Goal: Transaction & Acquisition: Purchase product/service

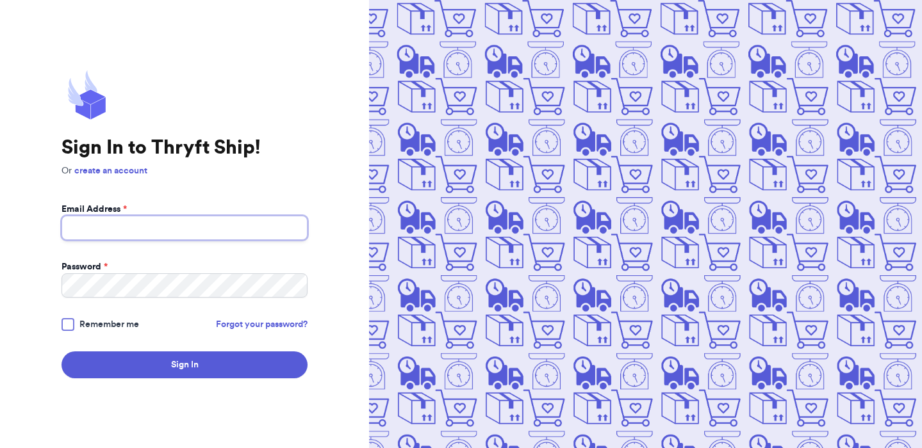
type input "[EMAIL_ADDRESS][DOMAIN_NAME]"
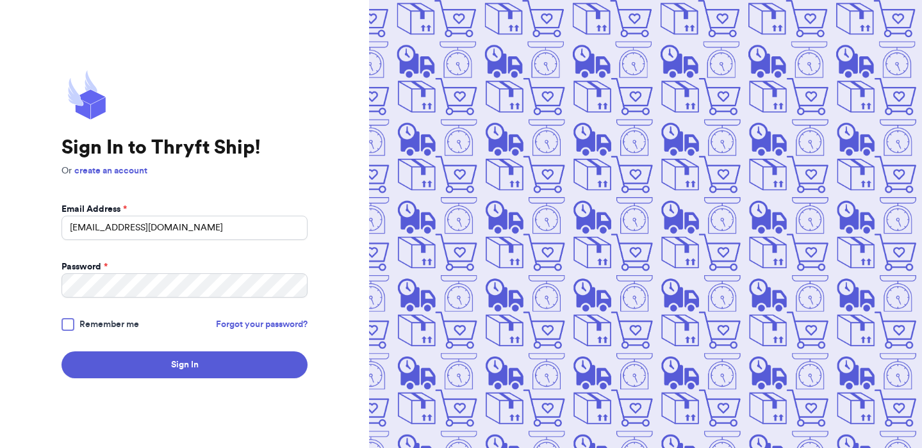
click at [68, 327] on div at bounding box center [68, 324] width 13 height 13
click at [0, 0] on input "Remember me" at bounding box center [0, 0] width 0 height 0
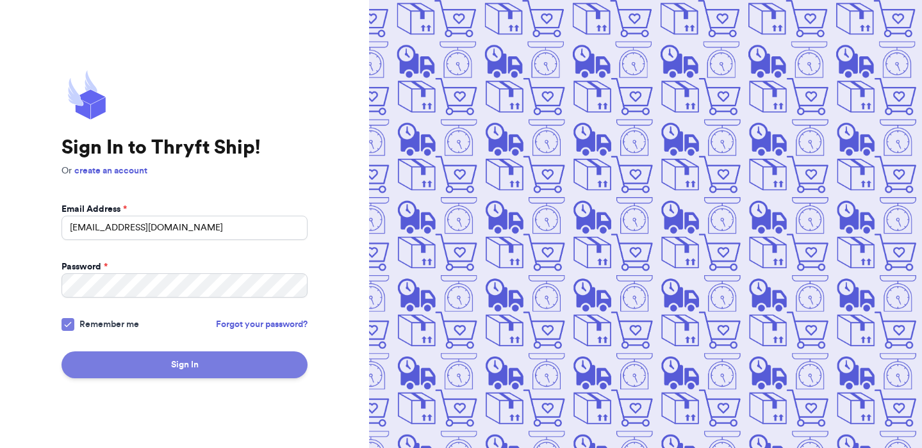
click at [120, 356] on button "Sign In" at bounding box center [185, 365] width 246 height 27
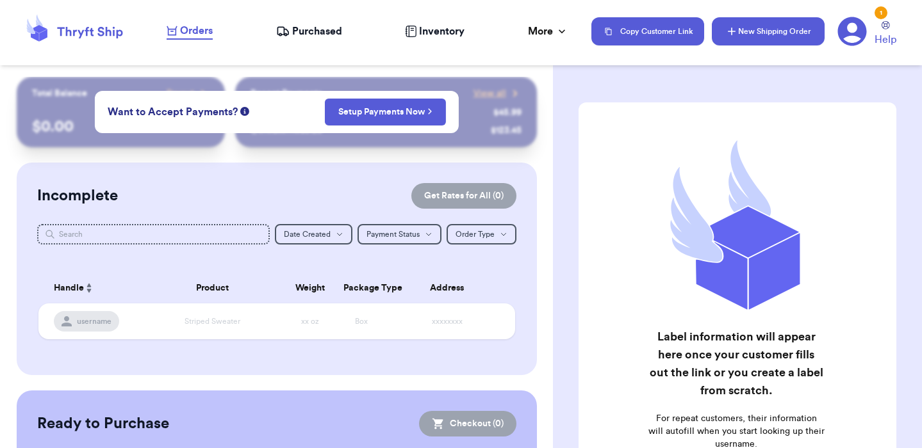
click at [771, 37] on button "New Shipping Order" at bounding box center [768, 31] width 113 height 28
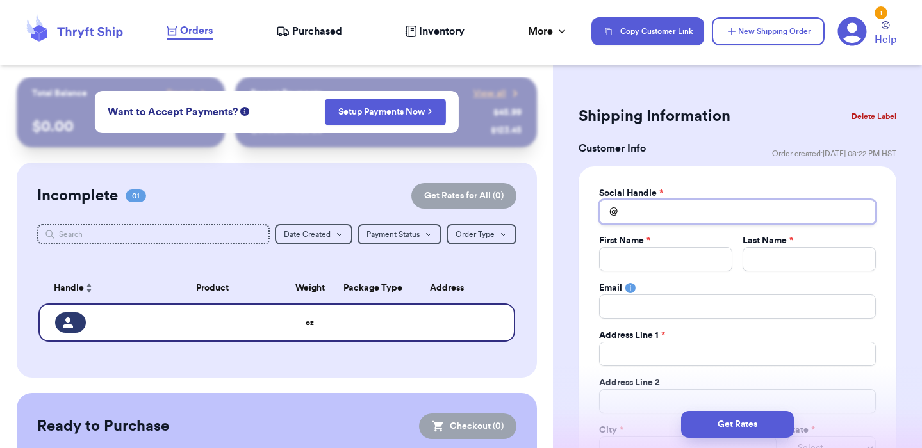
click at [656, 212] on input "Total Amount Paid" at bounding box center [737, 212] width 277 height 24
type input "S"
type input "Sh"
type input "She"
type input "Sher"
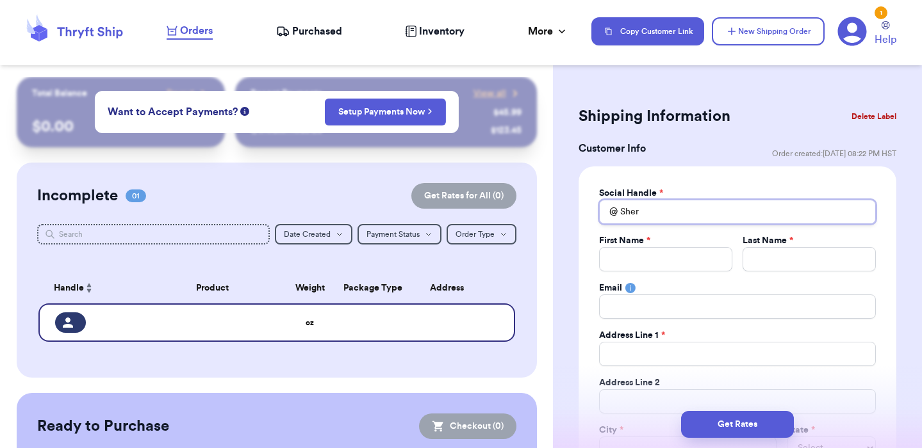
type input "[PERSON_NAME]"
type input "SheriW"
type input "SheriWa"
type input "SheriWah"
type input "SheriWahi"
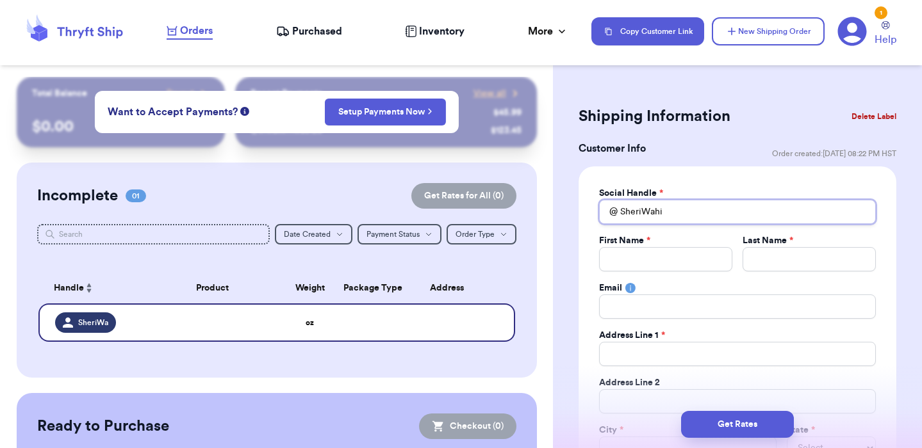
type input "SheriWahin"
type input "SheriWahine"
type input "SheriWahinek"
type input "SheriWahineka"
type input "SheriWahinekap"
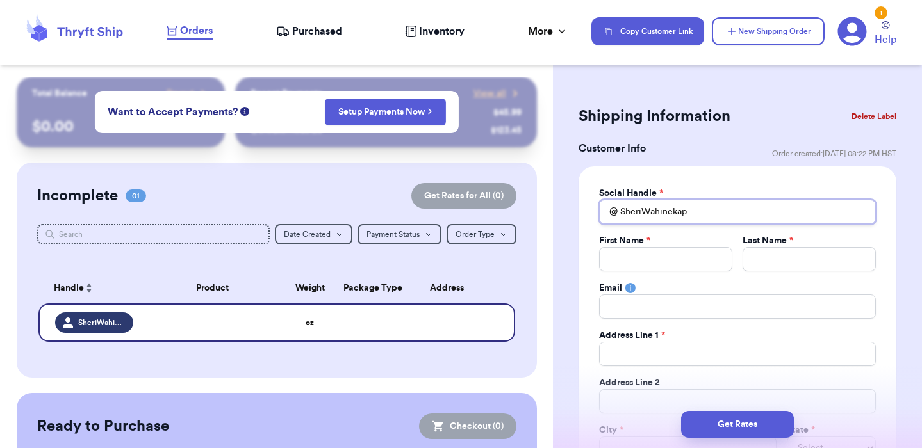
type input "SheriWahinekapu"
type input "S"
type input "Se"
type input "Ser"
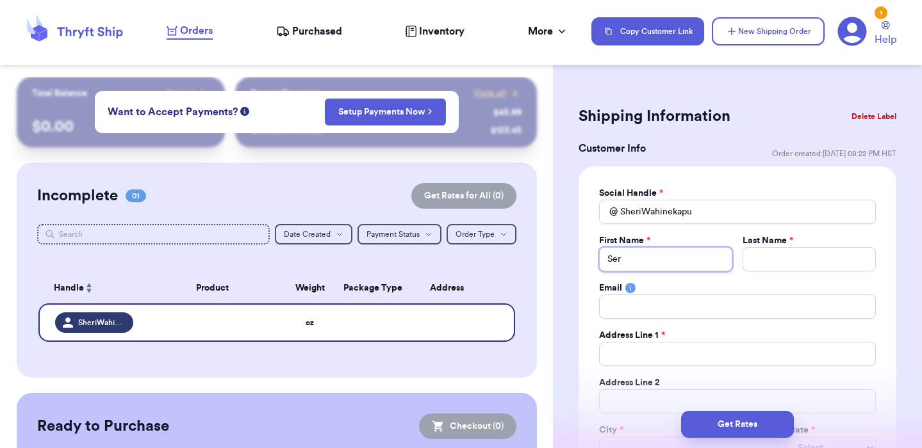
type input "Se"
type input "S"
type input "Sh"
type input "She"
type input "Sher"
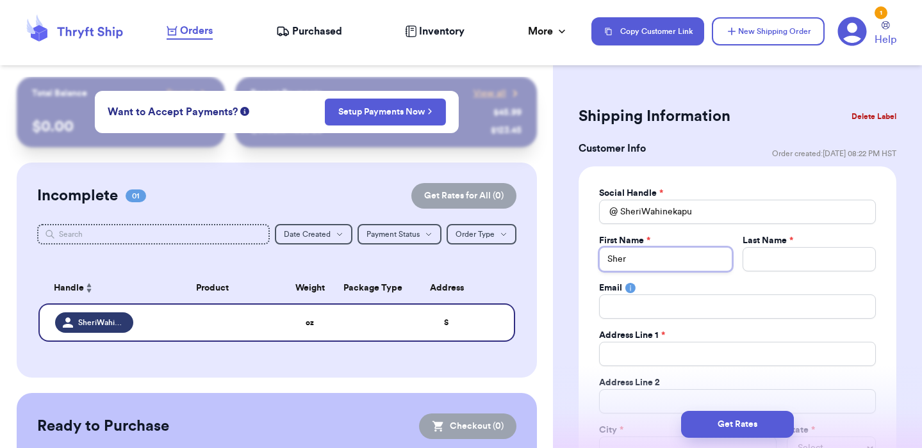
type input "[PERSON_NAME]"
type input "W"
type input "Wa"
type input "Wah"
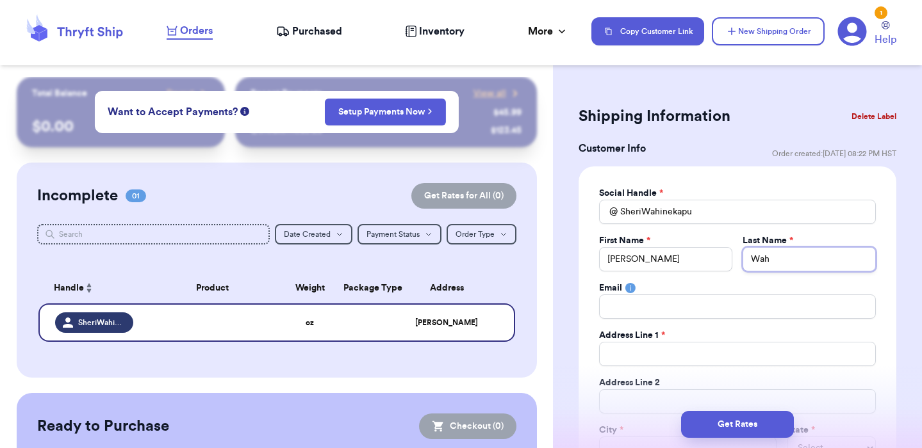
type input "Wahi"
type input "Wahin"
type input "Wahine"
type input "Wahinek"
type input "Wahineka"
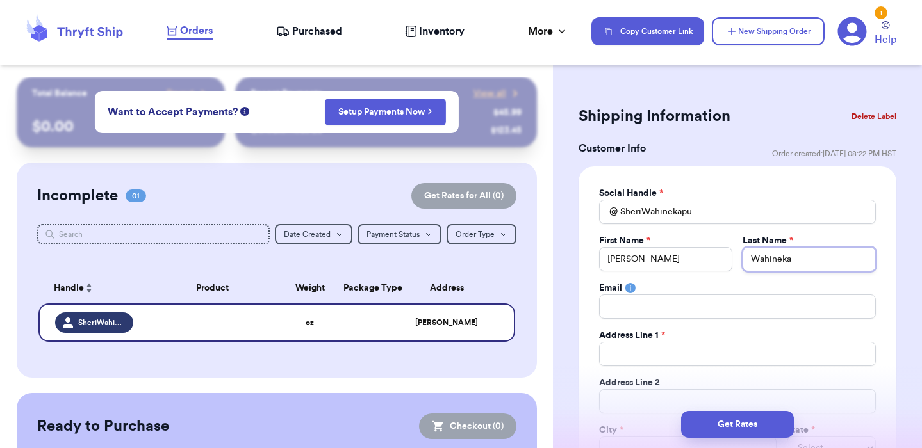
type input "Wahinekap"
type input "Wahinekapu"
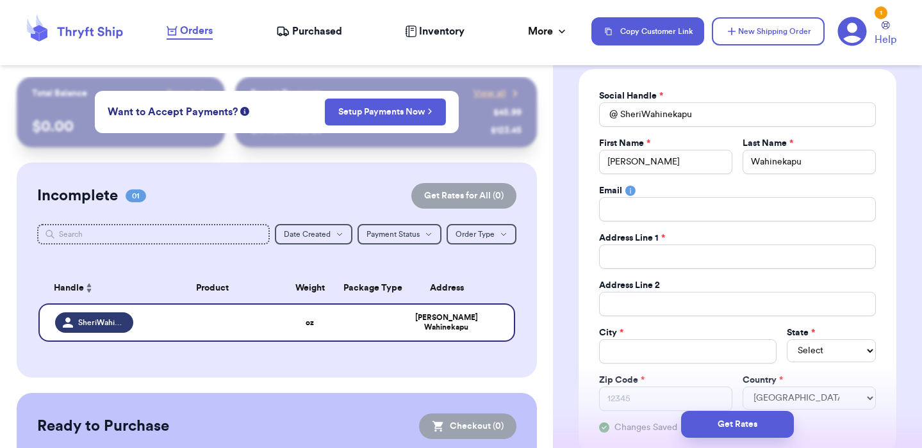
scroll to position [110, 0]
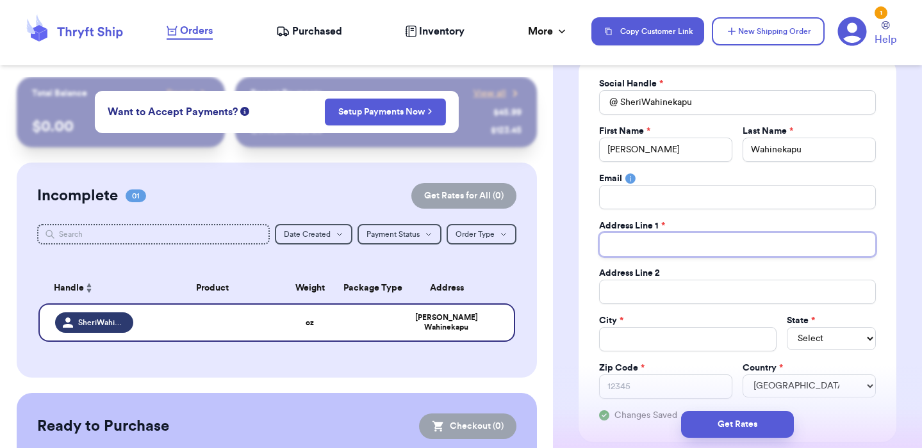
click at [755, 246] on input "Total Amount Paid" at bounding box center [737, 245] width 277 height 24
type input "P"
type input "PO"
type input "PO B"
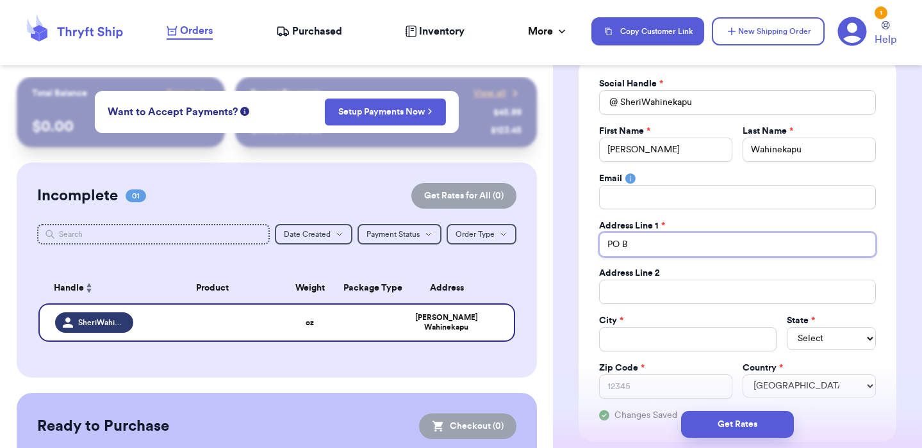
type input "PO Bo"
type input "PO Box"
type input "PO Box 2"
type input "PO Box 20"
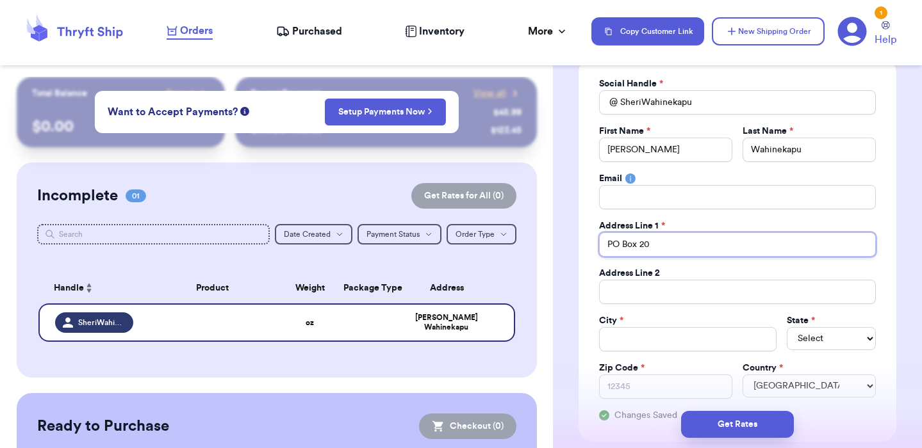
type input "PO Box 203"
type input "PO Box 2038"
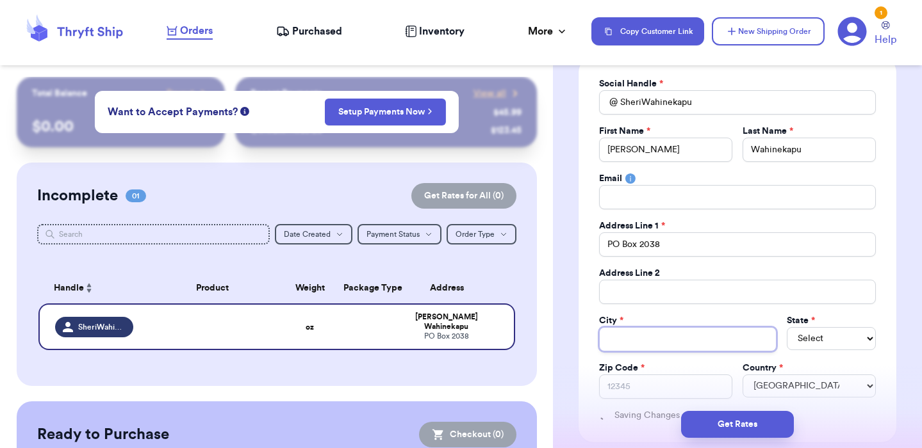
type input "H"
type input "Ho"
type input "Hon"
type input "Hono"
type input "Honok"
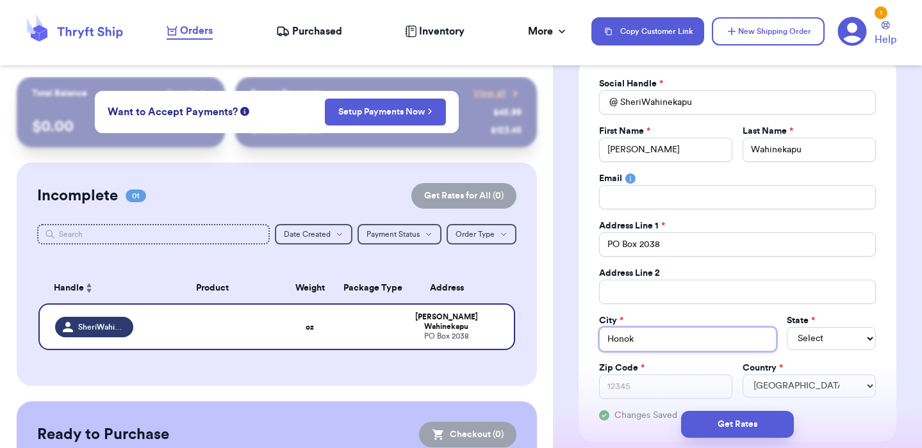
type input "[PERSON_NAME]"
type input "Honokaa"
select select "HI"
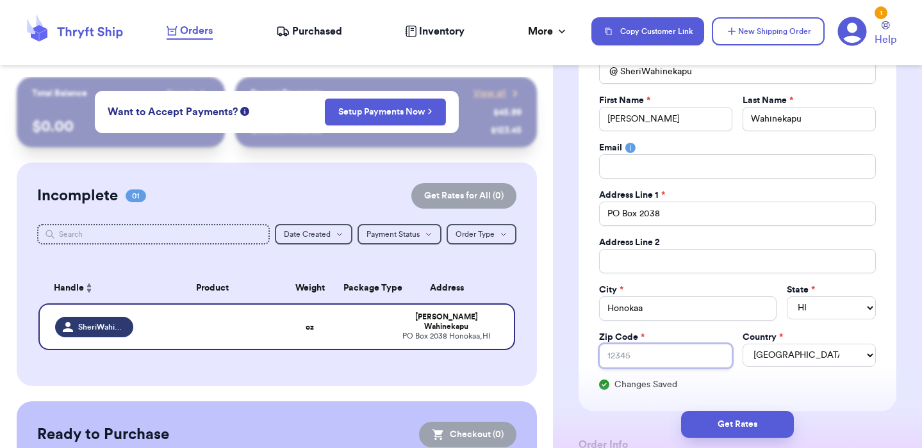
scroll to position [153, 0]
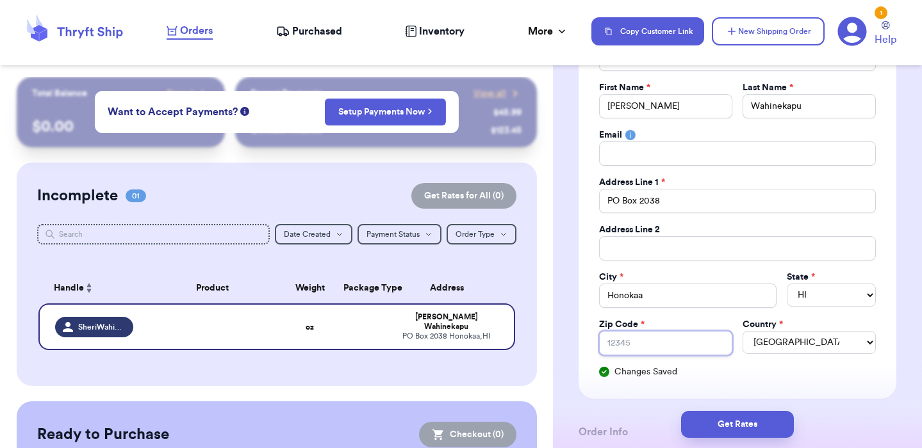
type input "9"
type input "96"
type input "967"
type input "9672"
type input "96727"
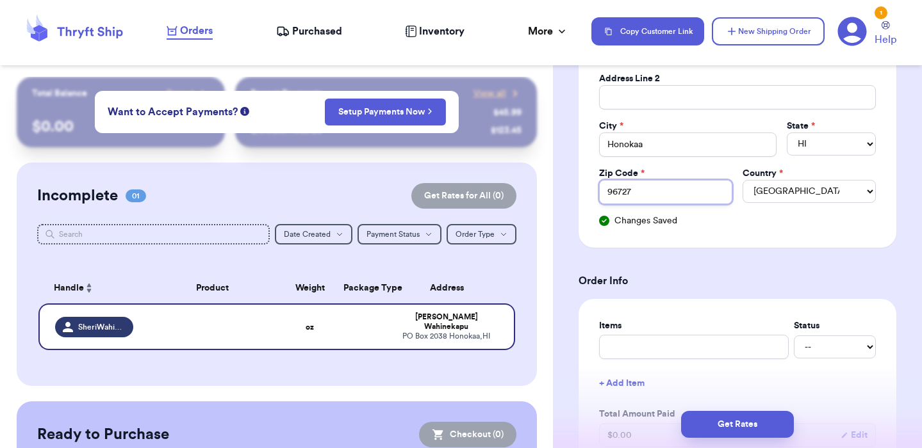
scroll to position [353, 0]
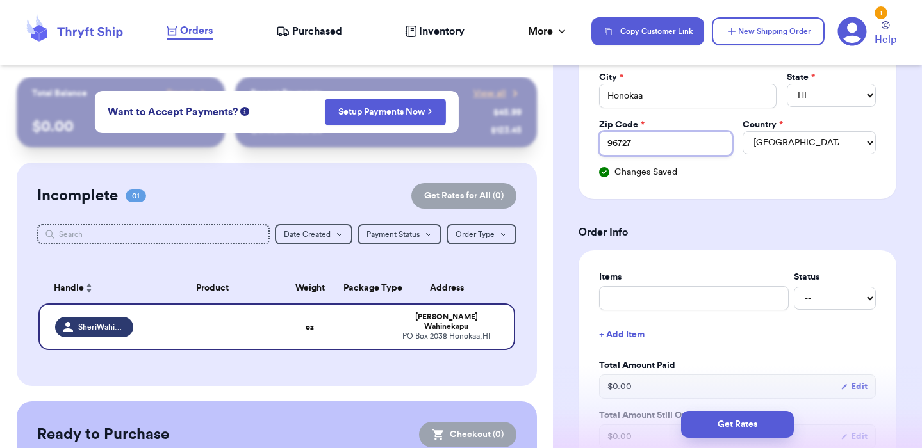
type input "96727"
click at [712, 302] on input "text" at bounding box center [694, 298] width 190 height 24
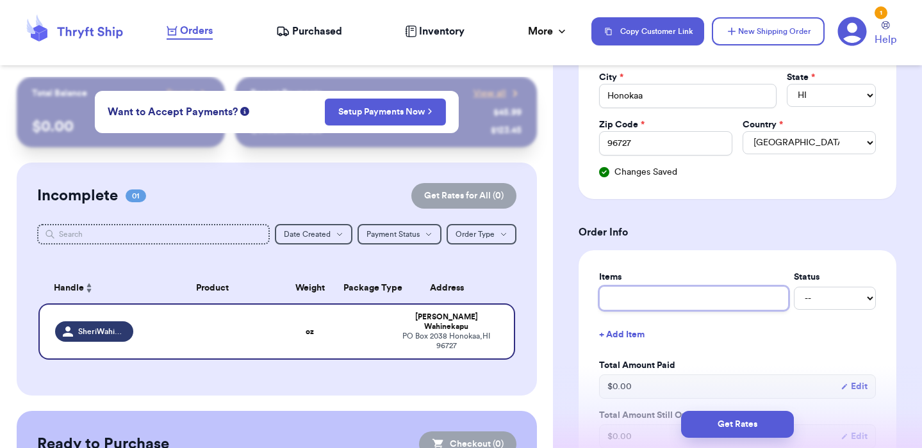
type input "B"
type input "Bl"
type input "Blu"
type input "Blue"
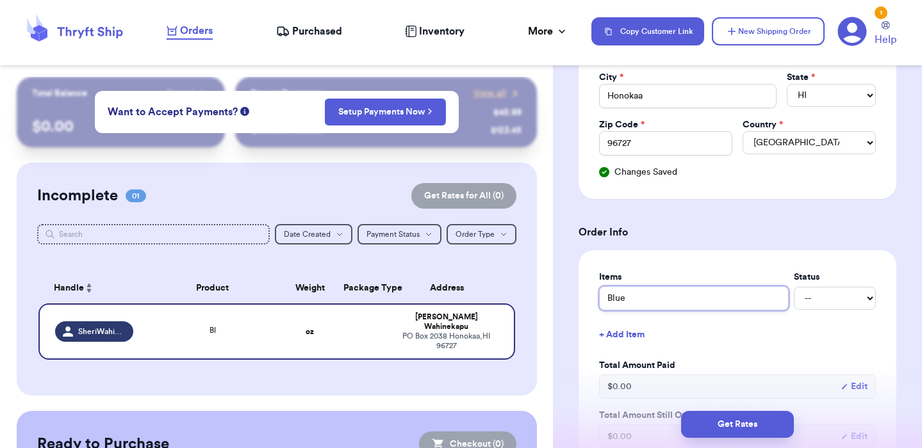
type input "Blue H"
type input "Blue Ha"
type input "Blue Ham"
type input "Blue Hama"
type input "Blue Hamak"
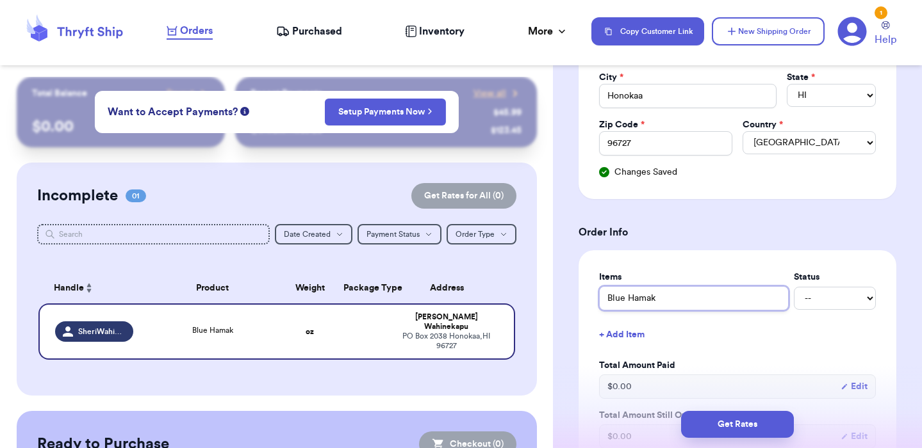
type input "Blue Hamaku"
type input "Blue Hamakua"
type input "Blue Hamakua B"
type input "Blue [PERSON_NAME]"
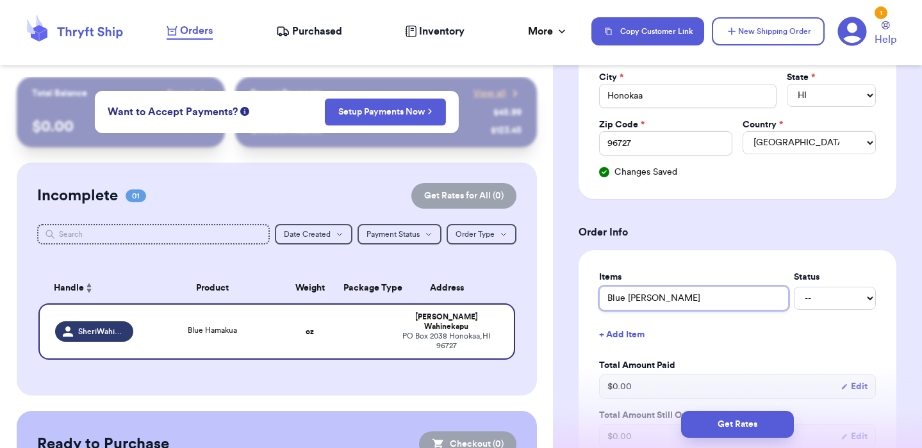
type input "Blue Hamakua Blo"
type input "Blue Hamakua Blou"
type input "Blue Hamakua Blous"
type input "Blue Hamakua Blouse"
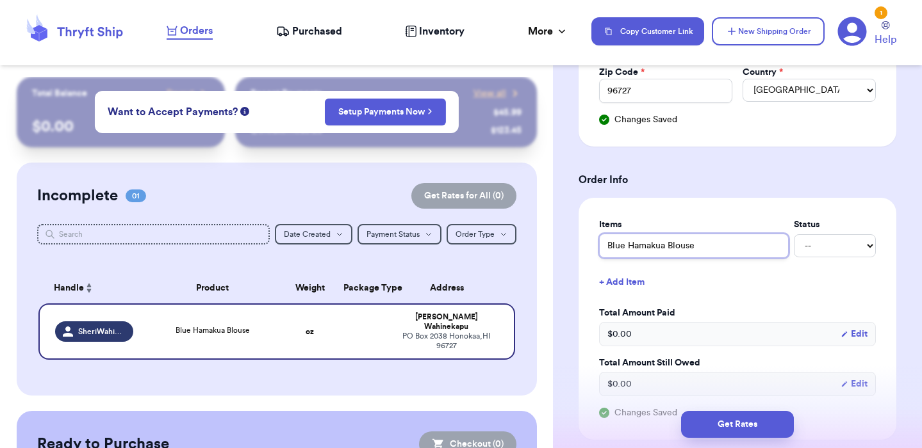
scroll to position [410, 0]
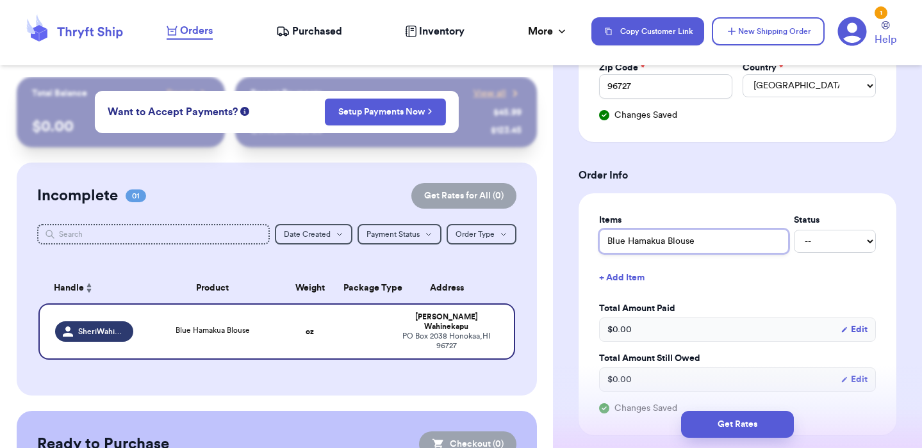
type input "Blue Hamakua Blouse"
click at [853, 250] on select "-- Paid Owes" at bounding box center [835, 241] width 82 height 23
select select "unpaid"
click at [794, 231] on select "-- Paid Owes" at bounding box center [835, 241] width 82 height 23
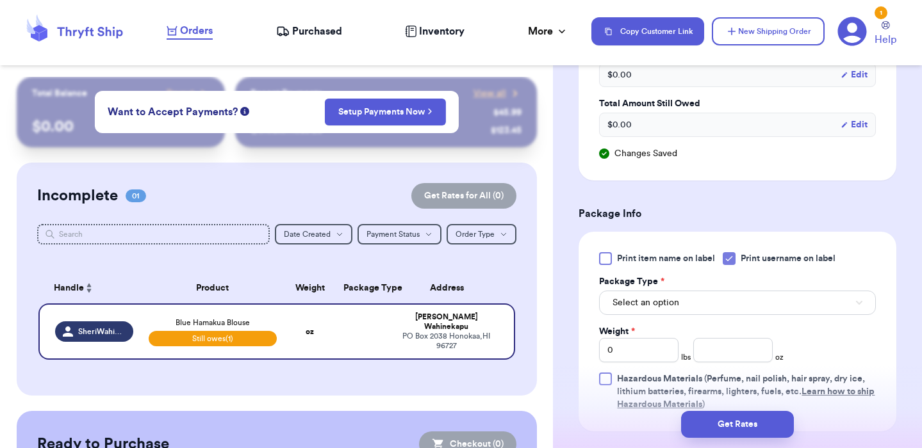
scroll to position [668, 0]
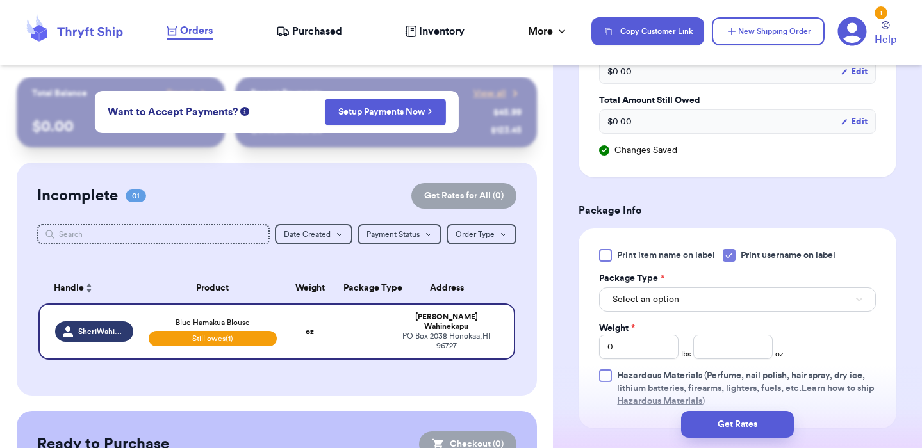
click at [731, 258] on icon at bounding box center [729, 255] width 10 height 10
click at [0, 0] on input "Print username on label" at bounding box center [0, 0] width 0 height 0
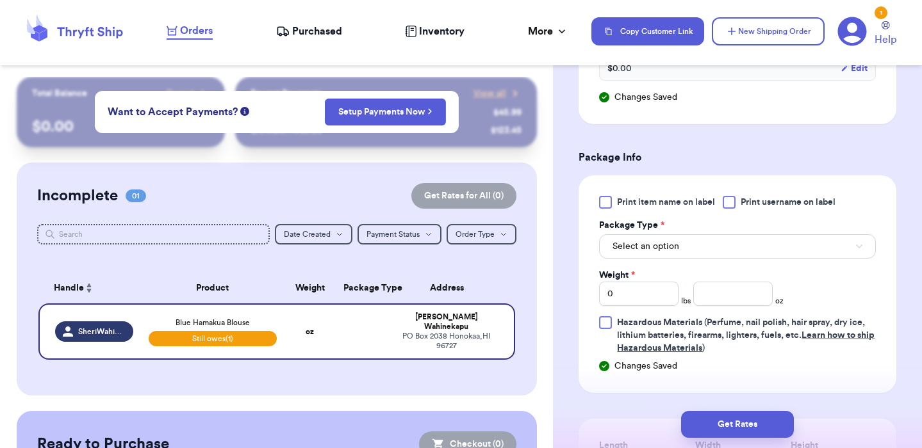
scroll to position [723, 0]
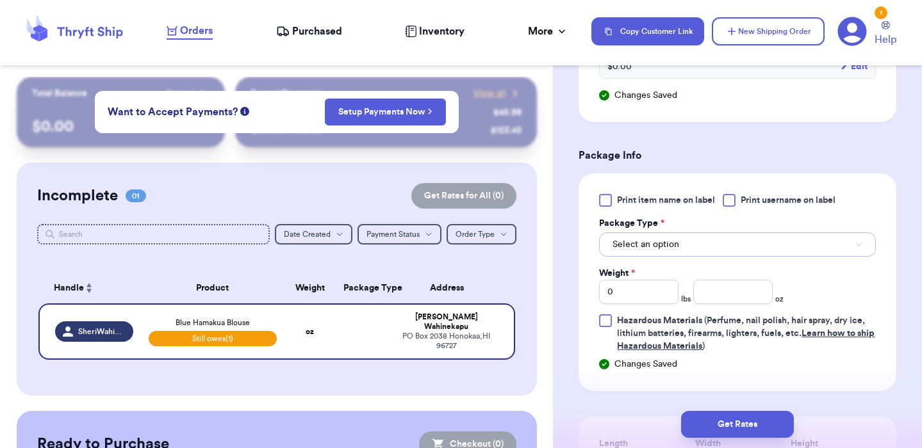
click at [715, 242] on button "Select an option" at bounding box center [737, 245] width 277 height 24
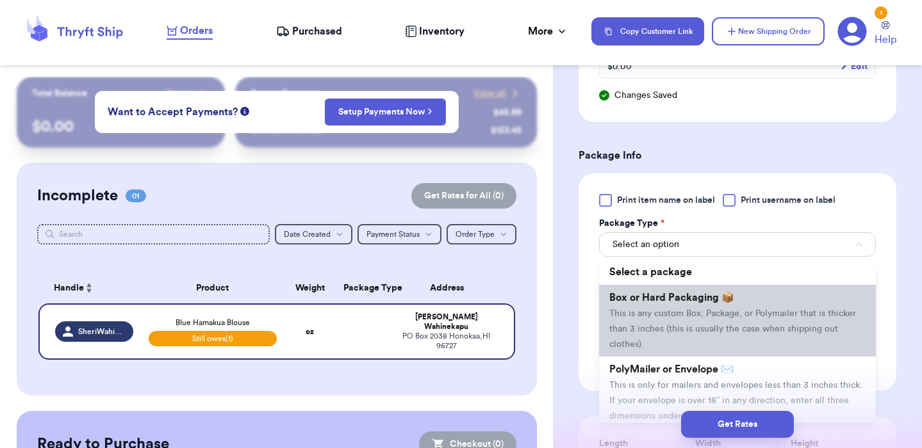
click at [704, 331] on span "This is any custom Box, Package, or Polymailer that is thicker than 3 inches (t…" at bounding box center [732, 329] width 247 height 40
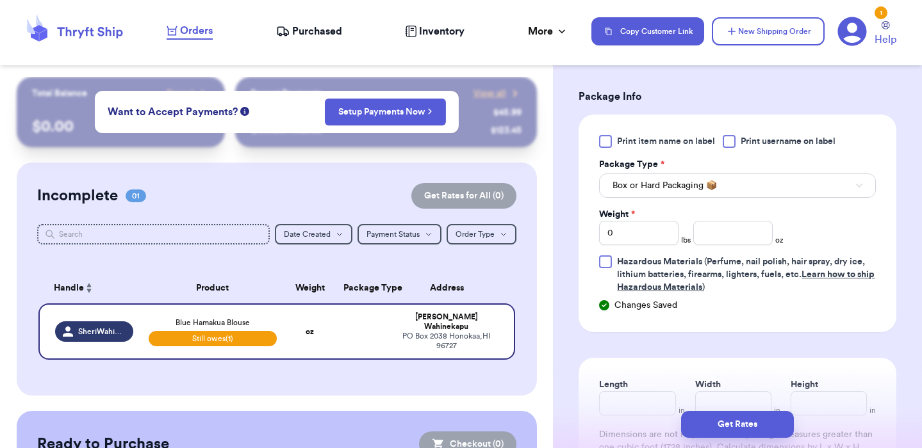
scroll to position [783, 0]
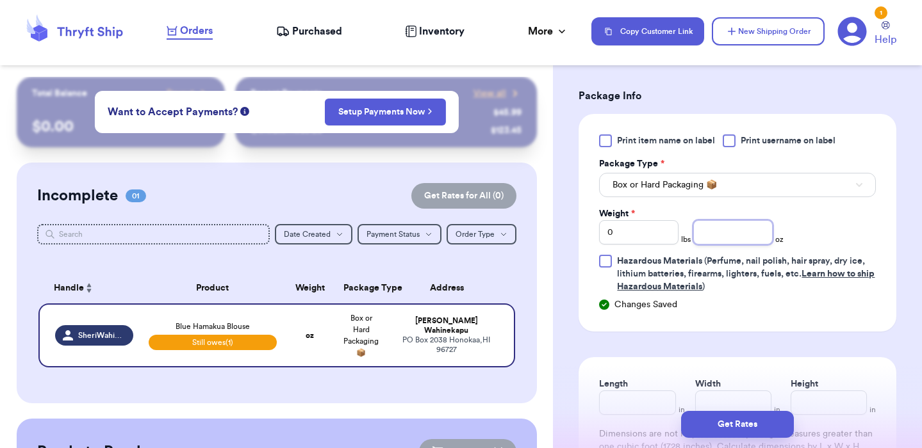
click at [718, 241] on input "number" at bounding box center [732, 232] width 79 height 24
type input "6"
click at [892, 227] on div "Print item name on label Print username on label Package Type * Box or Hard Pac…" at bounding box center [738, 223] width 318 height 218
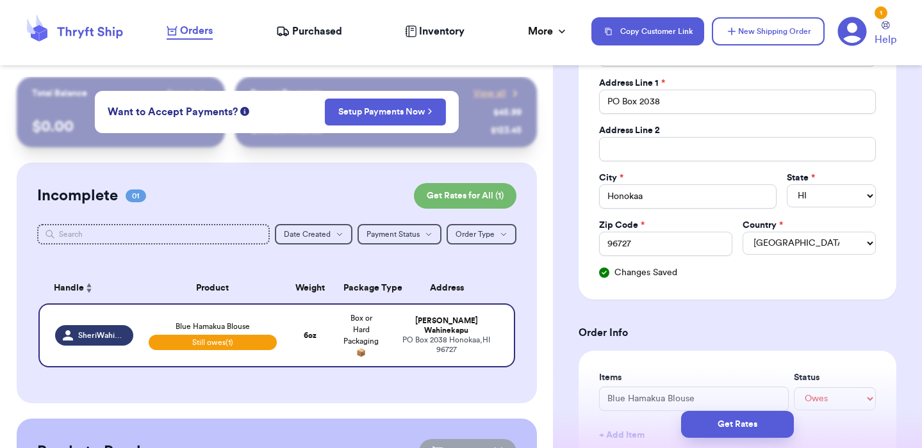
scroll to position [195, 0]
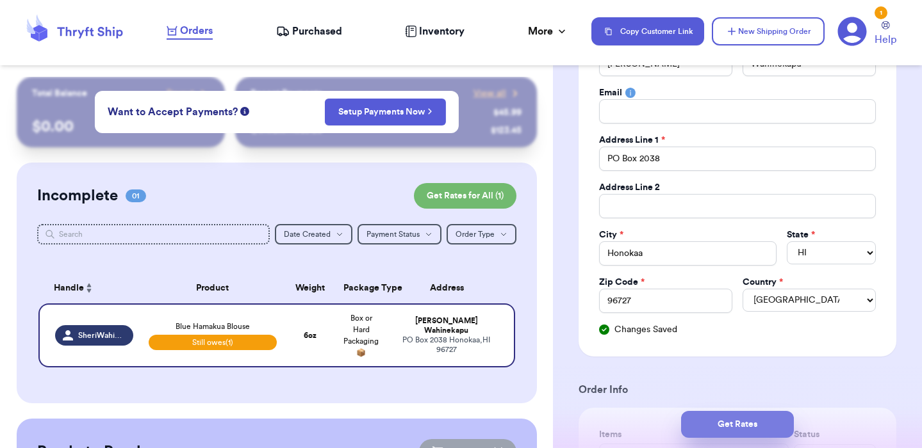
click at [759, 420] on button "Get Rates" at bounding box center [737, 424] width 113 height 27
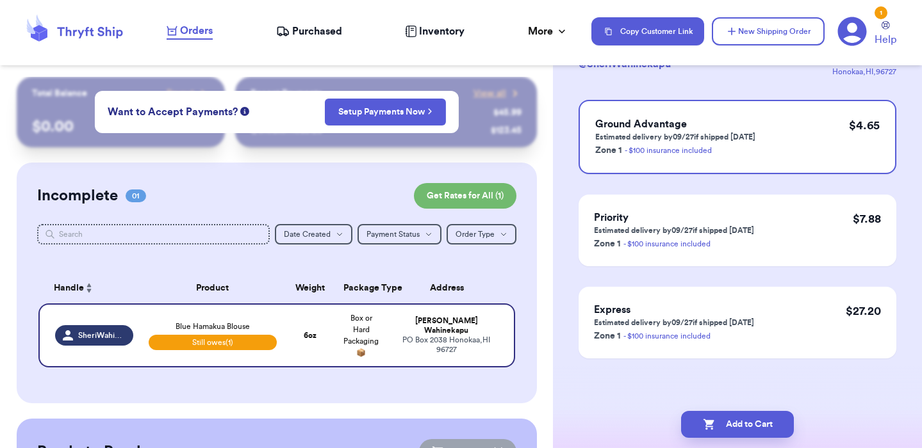
scroll to position [0, 0]
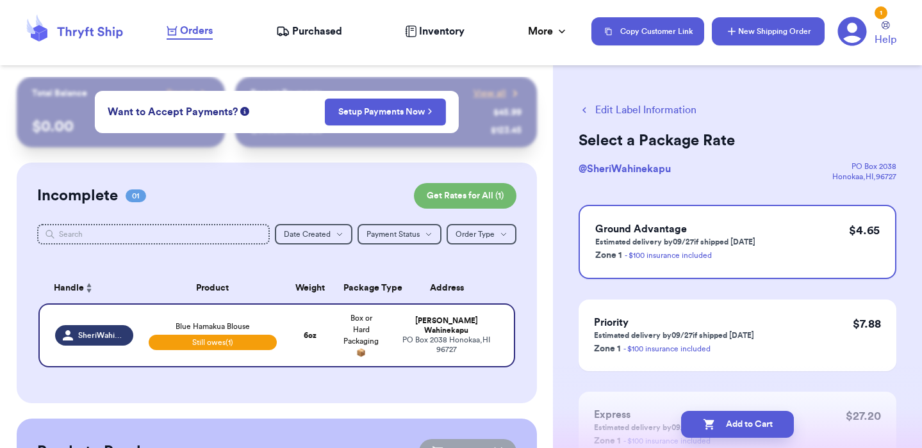
click at [742, 39] on button "New Shipping Order" at bounding box center [768, 31] width 113 height 28
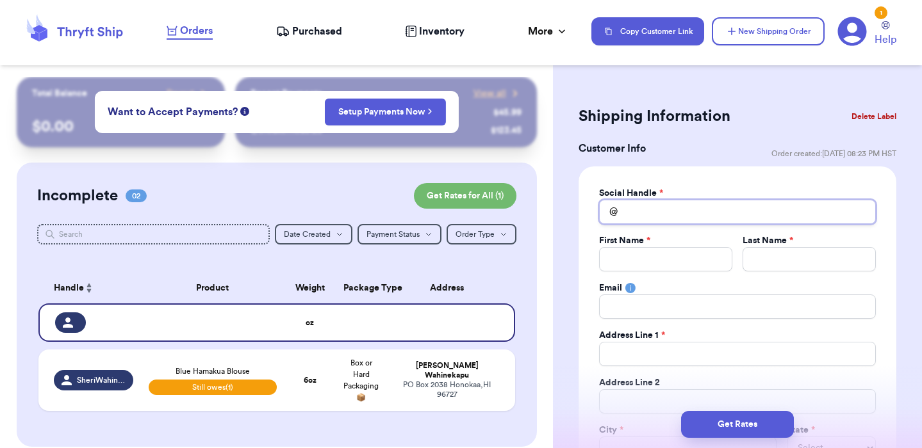
click at [661, 222] on input "Total Amount Paid" at bounding box center [737, 212] width 277 height 24
type input "N"
type input "Na"
type input "Nao"
type input "Naom"
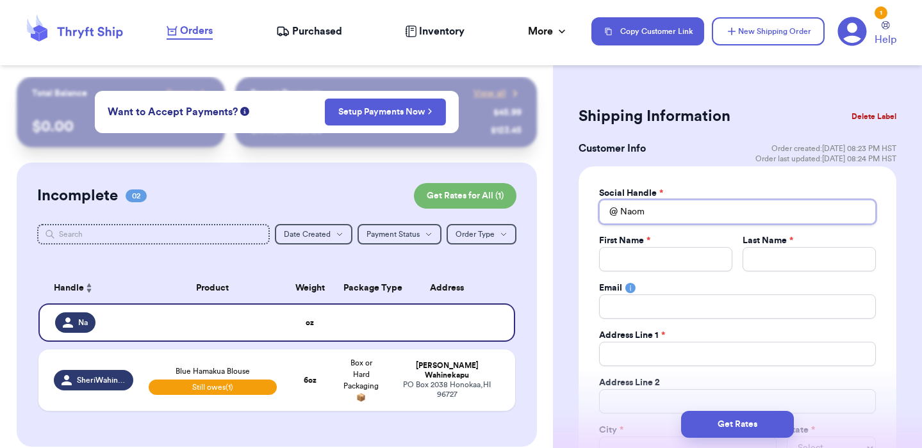
type input "[PERSON_NAME]"
type input "NaomiC"
type input "NaomiCa"
type input "NaomiCam"
type input "NaomiCama"
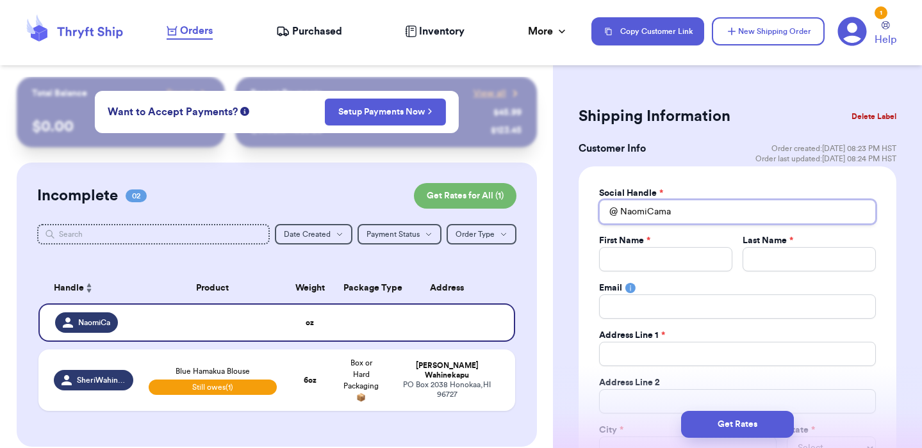
type input "NaomiCamac"
type input "NaomiCamach"
type input "NaomiCamacho"
type input "N"
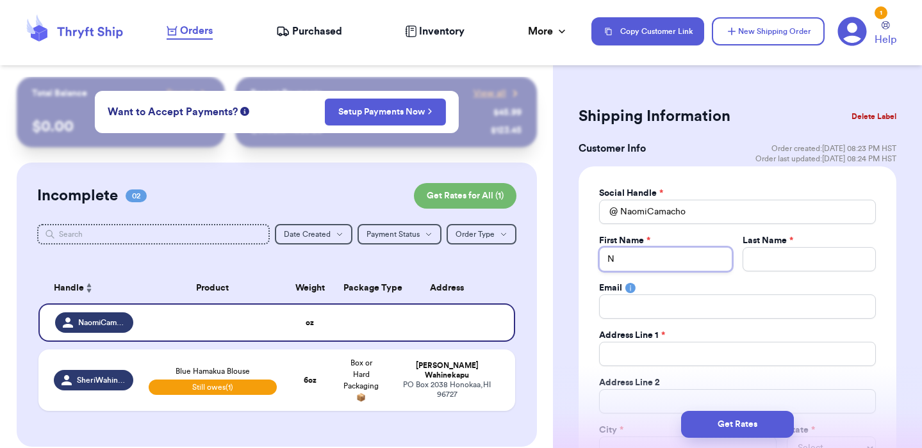
type input "Na"
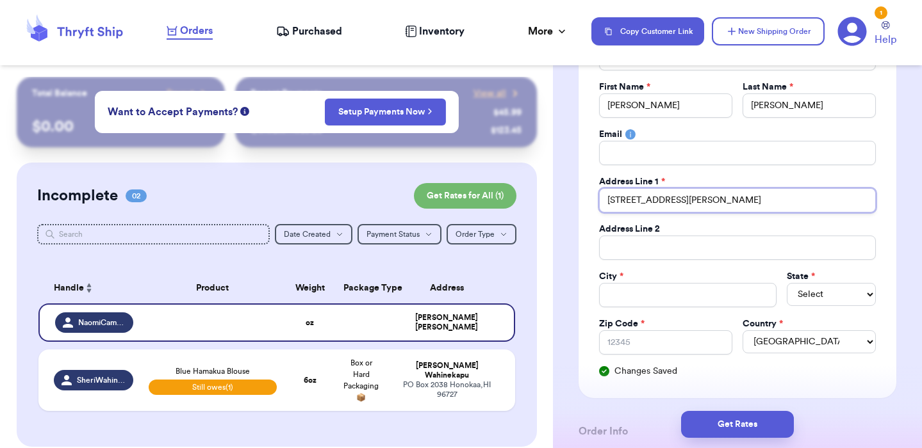
scroll to position [158, 0]
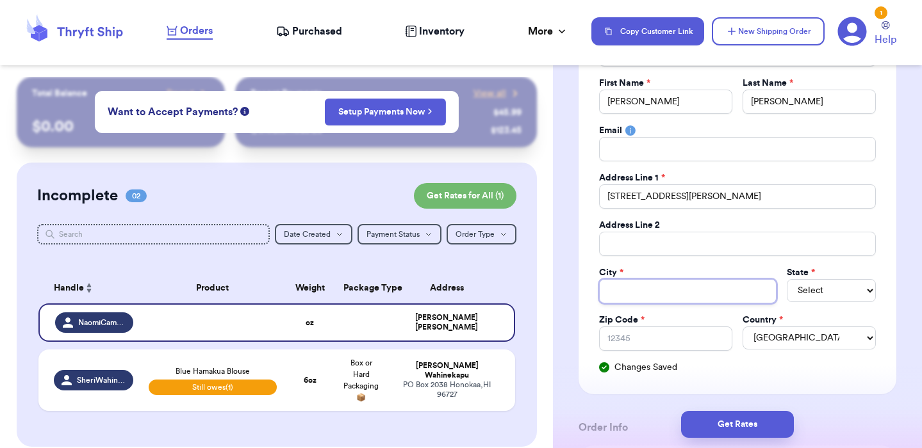
click at [678, 294] on input "Total Amount Paid" at bounding box center [687, 291] width 177 height 24
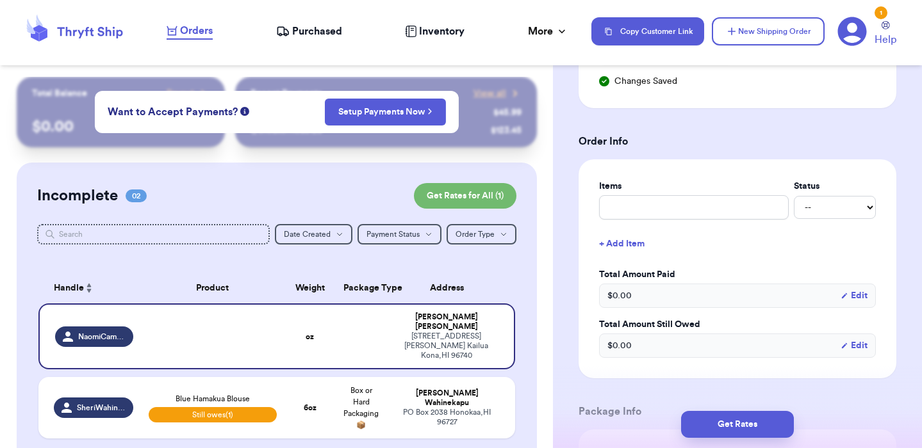
scroll to position [457, 0]
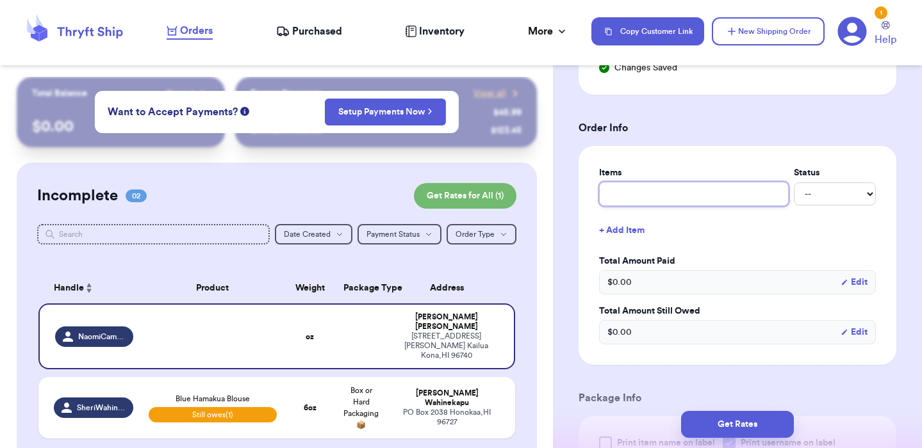
click at [697, 201] on input "text" at bounding box center [694, 194] width 190 height 24
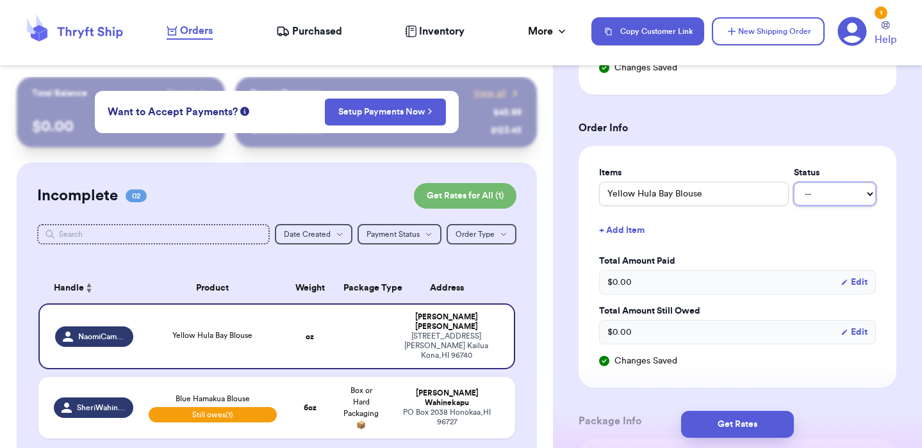
click at [832, 198] on select "-- Paid Owes" at bounding box center [835, 194] width 82 height 23
click at [794, 183] on select "-- Paid Owes" at bounding box center [835, 194] width 82 height 23
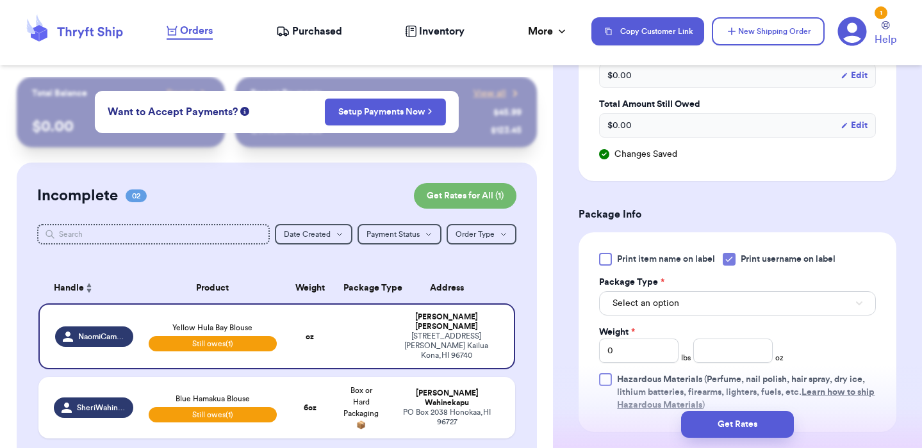
scroll to position [669, 0]
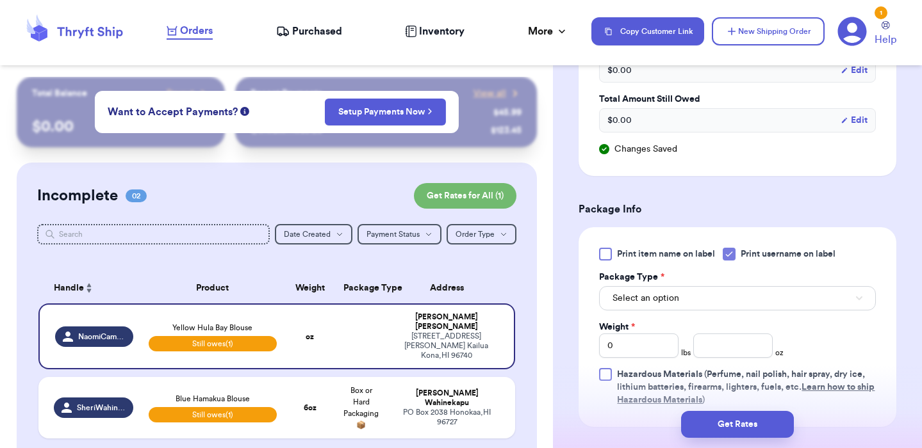
click at [732, 254] on icon at bounding box center [730, 254] width 6 height 4
click at [0, 0] on input "Print username on label" at bounding box center [0, 0] width 0 height 0
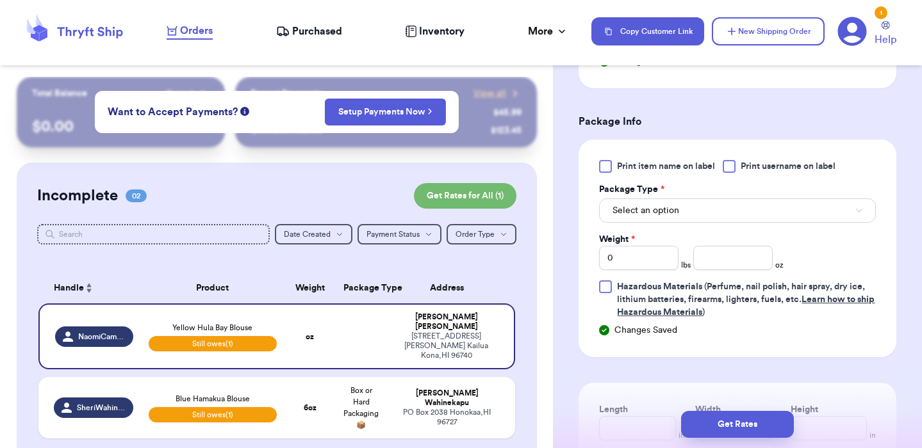
scroll to position [758, 0]
click at [715, 210] on button "Select an option" at bounding box center [737, 210] width 277 height 24
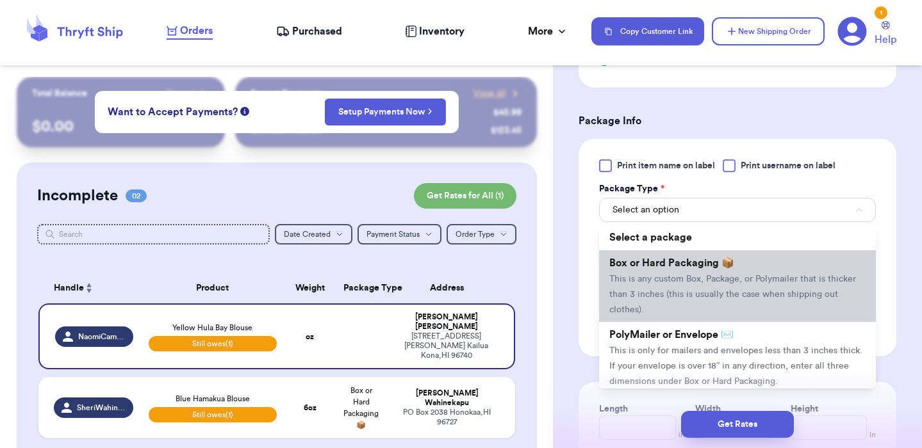
click at [712, 286] on li "Box or Hard Packaging 📦 This is any custom Box, Package, or Polymailer that is …" at bounding box center [737, 286] width 277 height 72
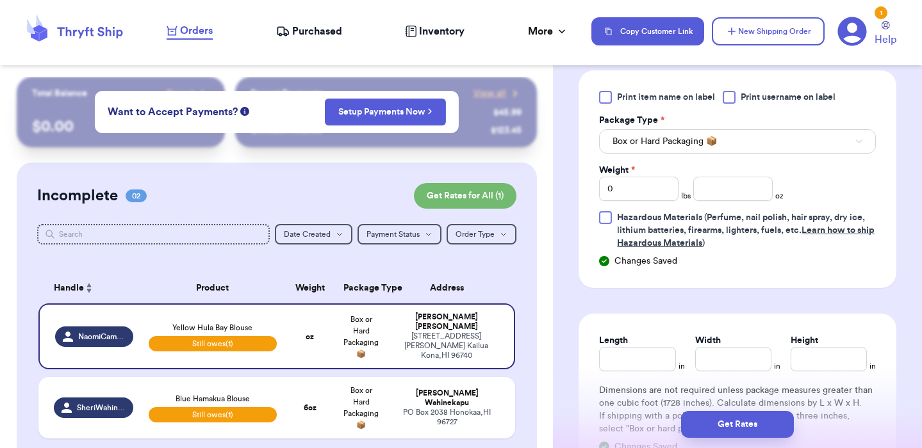
scroll to position [841, 0]
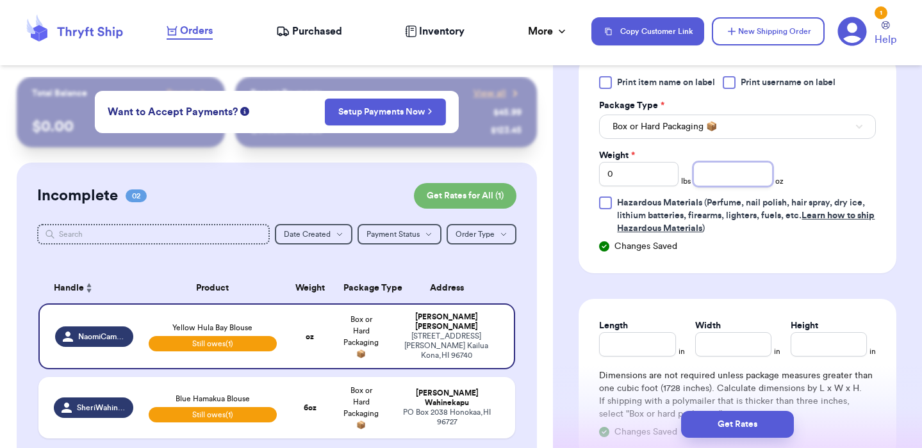
click at [736, 183] on input "number" at bounding box center [732, 174] width 79 height 24
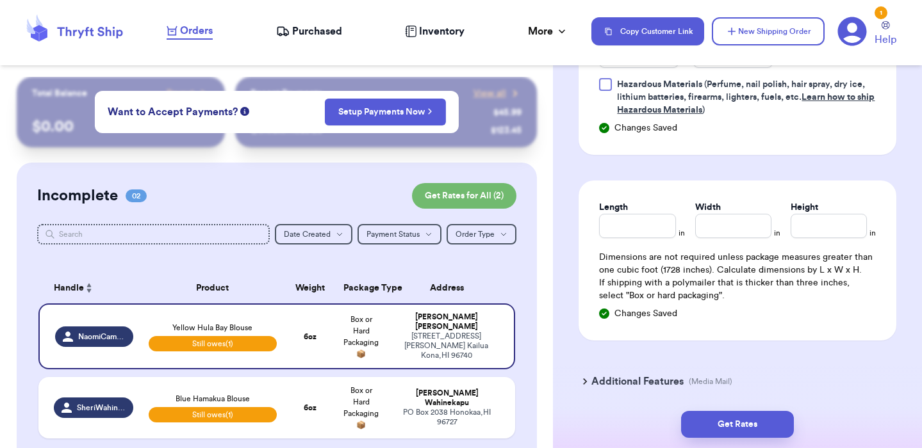
scroll to position [1010, 0]
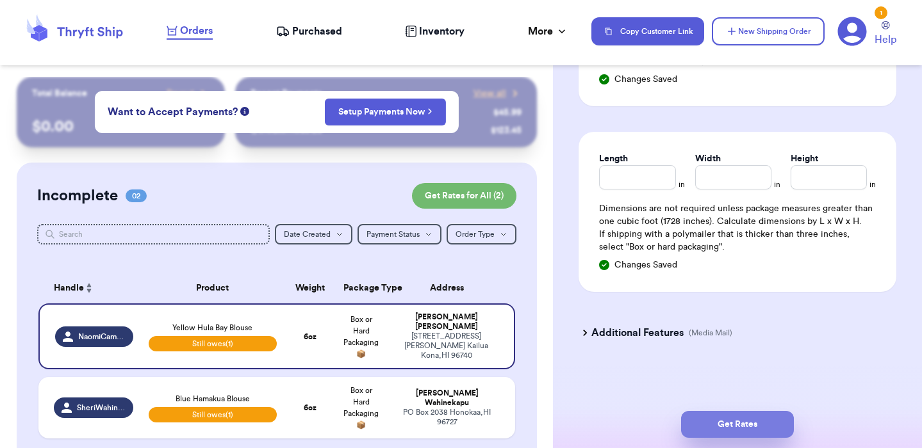
click at [709, 430] on button "Get Rates" at bounding box center [737, 424] width 113 height 27
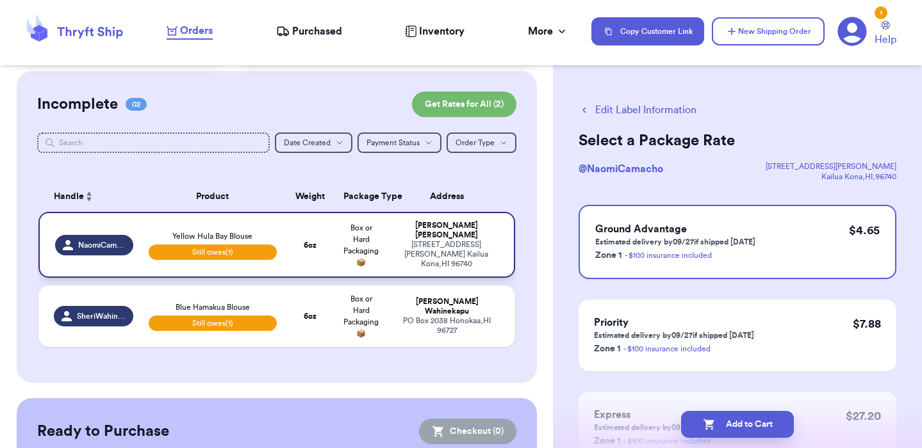
scroll to position [106, 0]
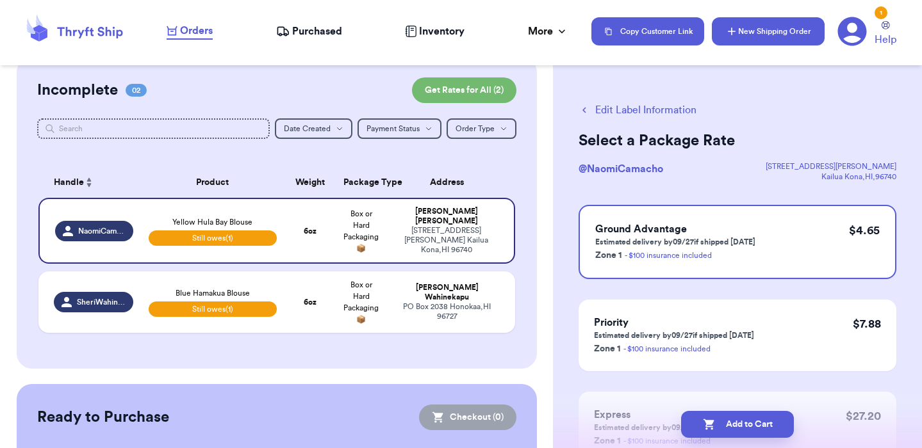
click at [776, 32] on button "New Shipping Order" at bounding box center [768, 31] width 113 height 28
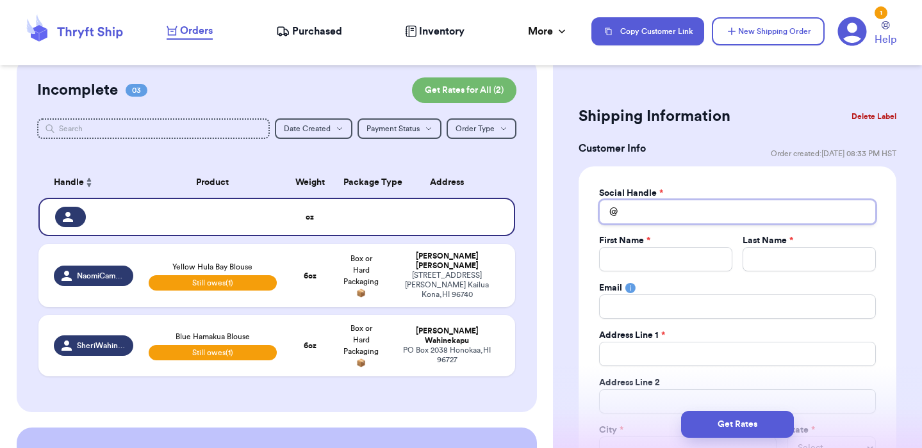
click at [645, 204] on input "Total Amount Paid" at bounding box center [737, 212] width 277 height 24
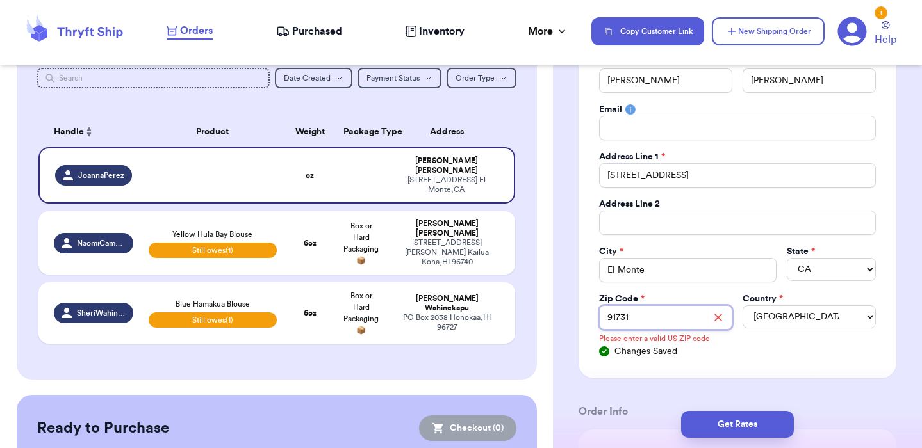
scroll to position [181, 0]
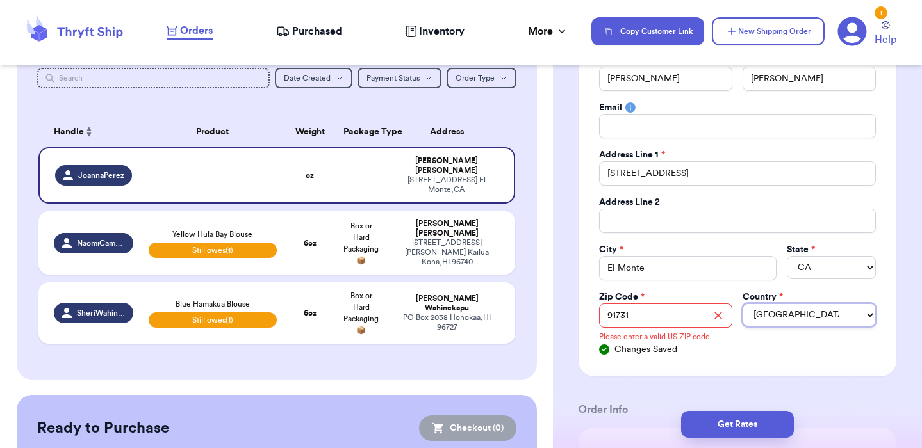
click at [776, 318] on select "[GEOGRAPHIC_DATA] [GEOGRAPHIC_DATA] [GEOGRAPHIC_DATA]" at bounding box center [809, 315] width 133 height 23
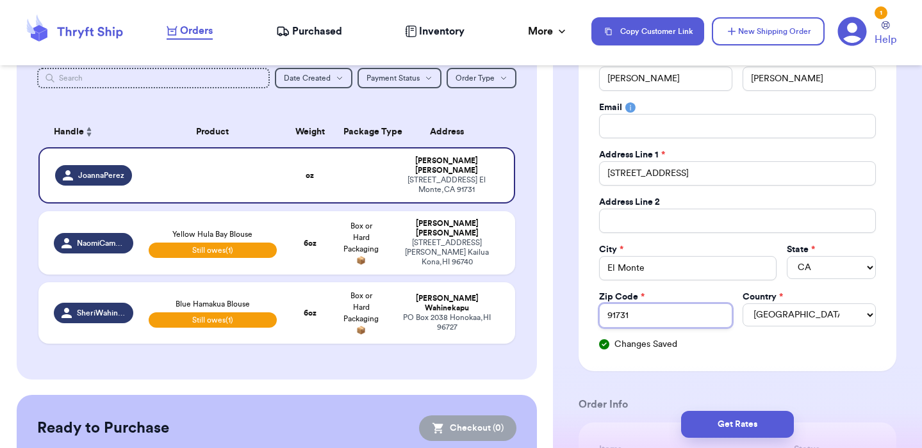
click at [671, 318] on input "91731" at bounding box center [665, 316] width 133 height 24
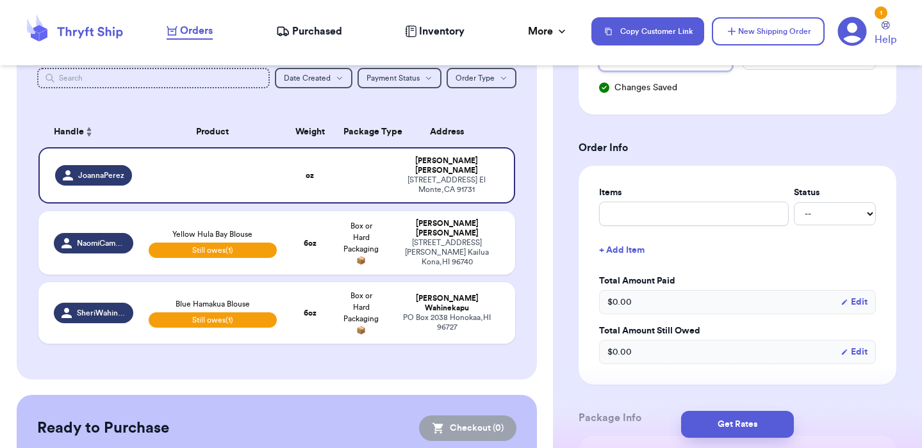
scroll to position [443, 0]
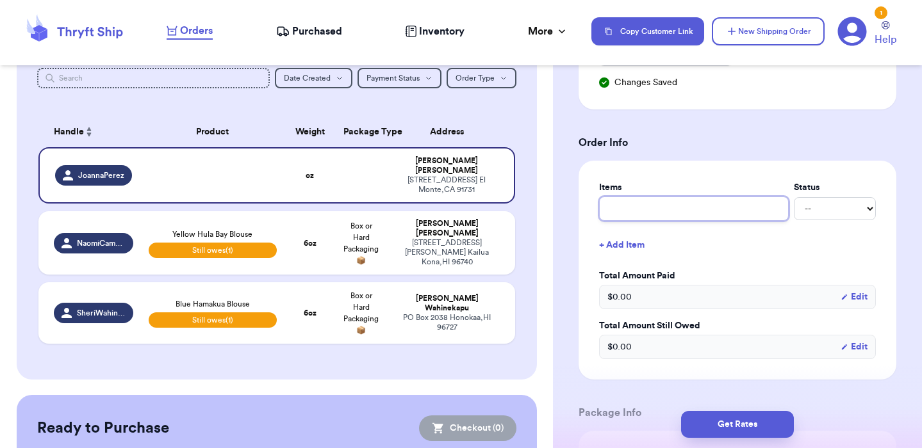
click at [719, 211] on input "text" at bounding box center [694, 209] width 190 height 24
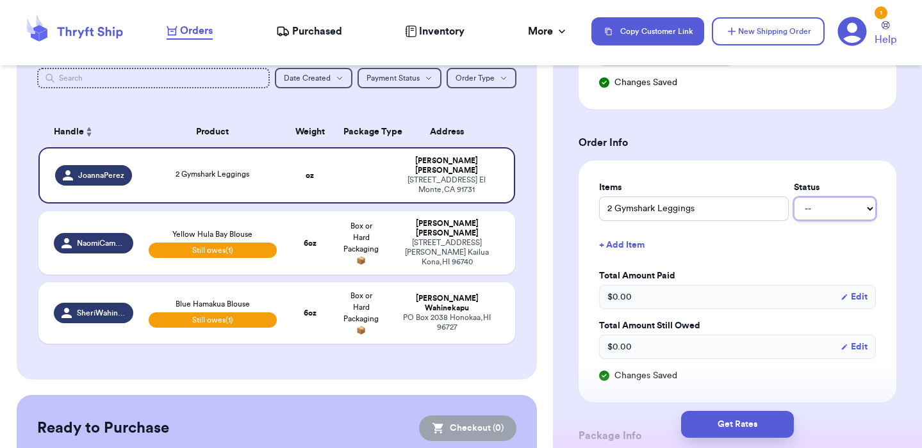
click at [853, 209] on select "-- Paid Owes" at bounding box center [835, 208] width 82 height 23
click at [794, 198] on select "-- Paid Owes" at bounding box center [835, 208] width 82 height 23
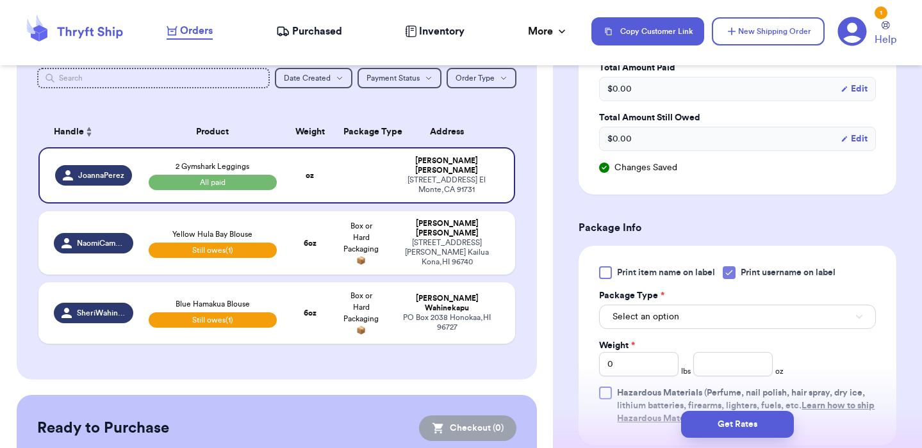
scroll to position [682, 0]
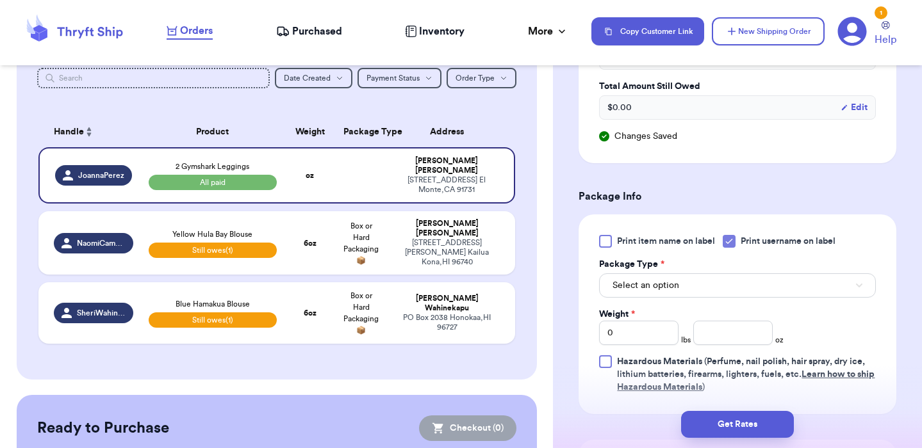
click at [730, 243] on icon at bounding box center [729, 241] width 10 height 10
click at [0, 0] on input "Print username on label" at bounding box center [0, 0] width 0 height 0
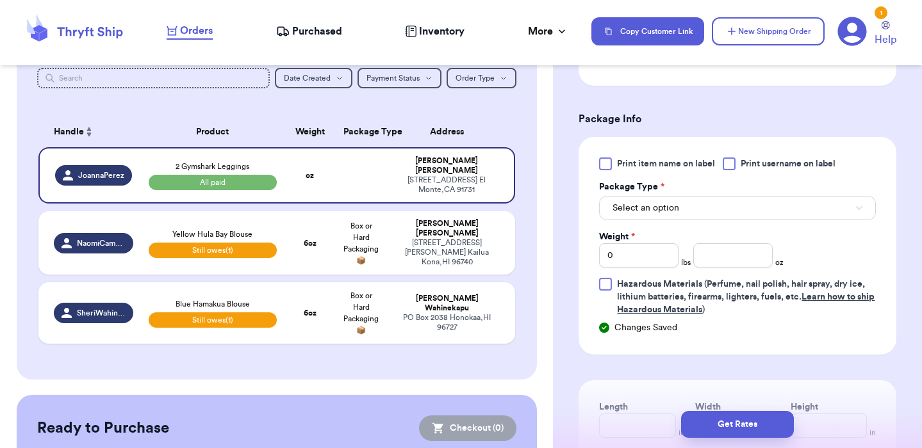
scroll to position [769, 0]
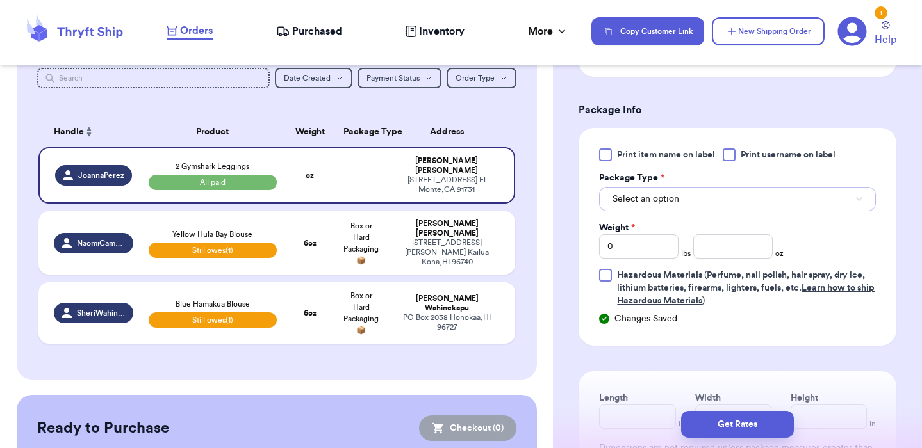
click at [718, 205] on button "Select an option" at bounding box center [737, 199] width 277 height 24
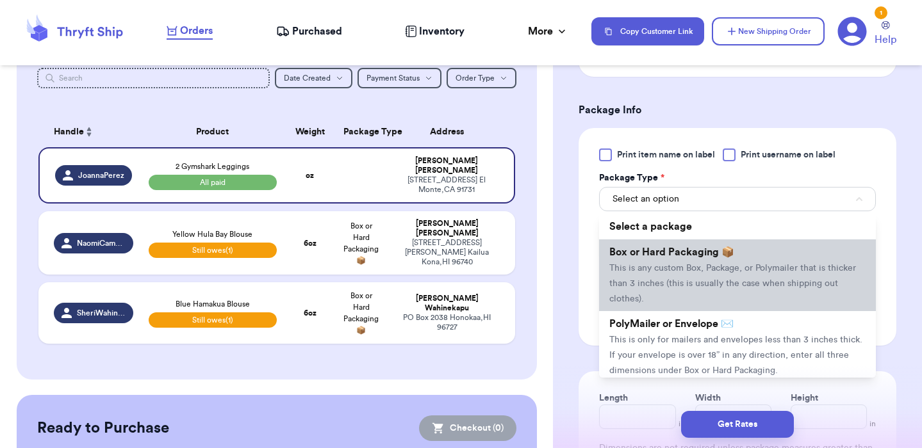
click at [718, 262] on li "Box or Hard Packaging 📦 This is any custom Box, Package, or Polymailer that is …" at bounding box center [737, 276] width 277 height 72
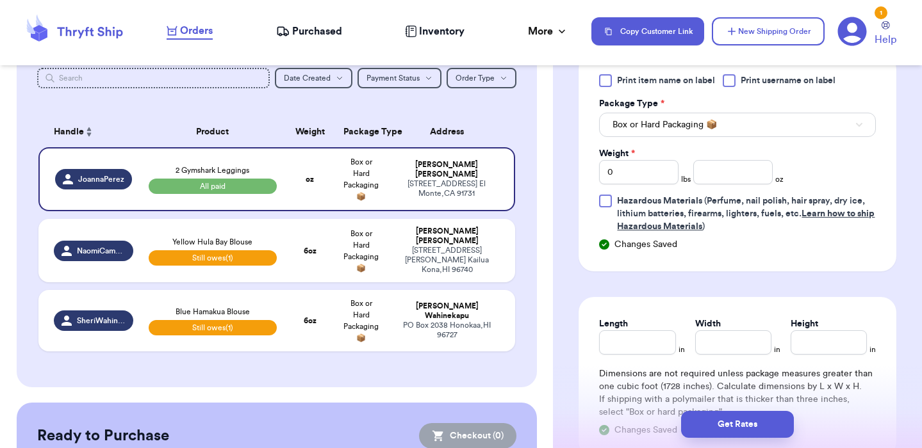
scroll to position [853, 0]
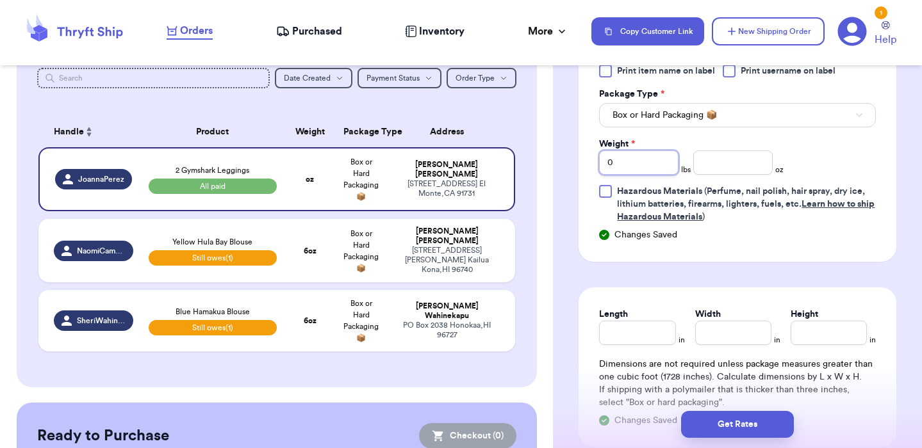
click at [634, 163] on input "0" at bounding box center [638, 163] width 79 height 24
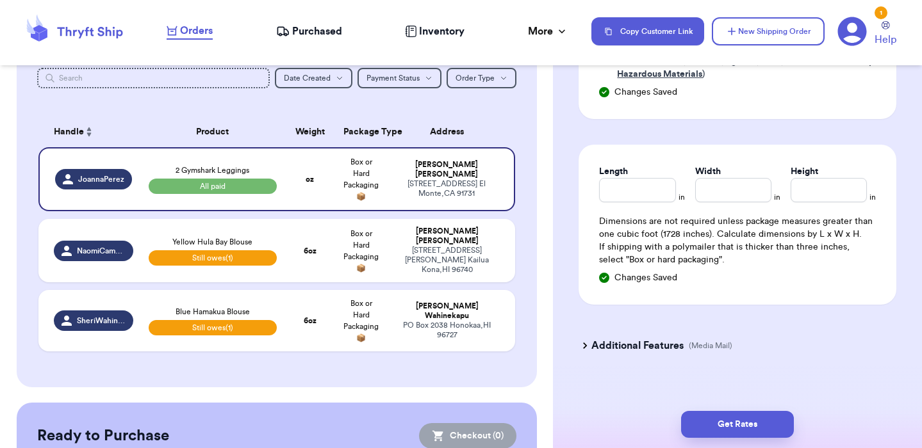
scroll to position [998, 0]
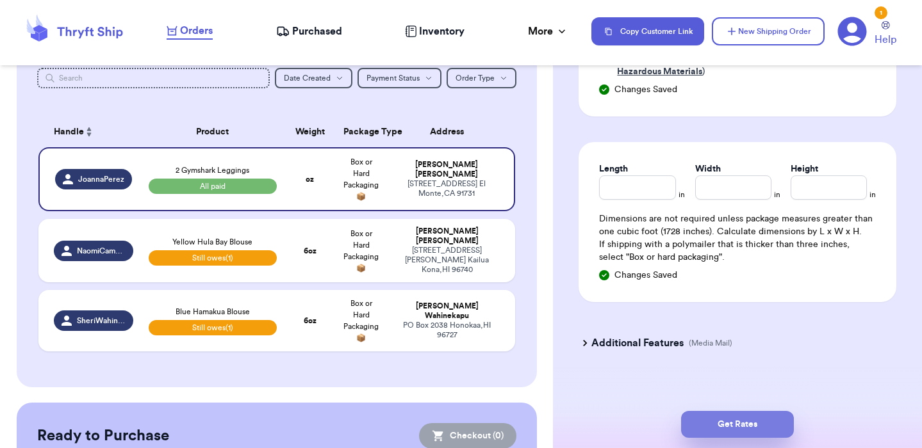
click at [753, 426] on button "Get Rates" at bounding box center [737, 424] width 113 height 27
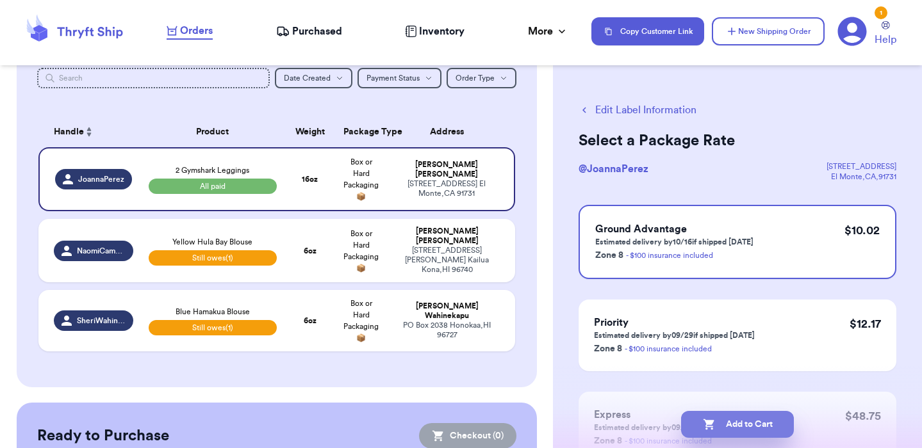
click at [714, 422] on icon "button" at bounding box center [709, 424] width 13 height 13
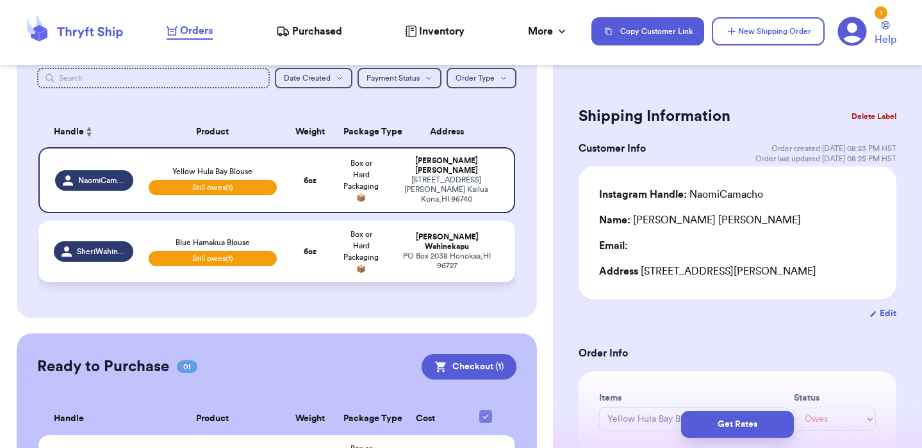
click at [312, 239] on td "6 oz" at bounding box center [309, 252] width 51 height 62
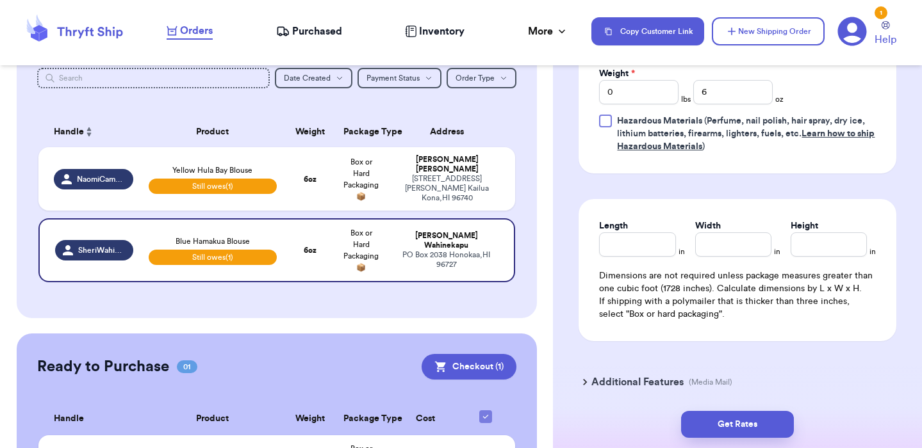
scroll to position [659, 0]
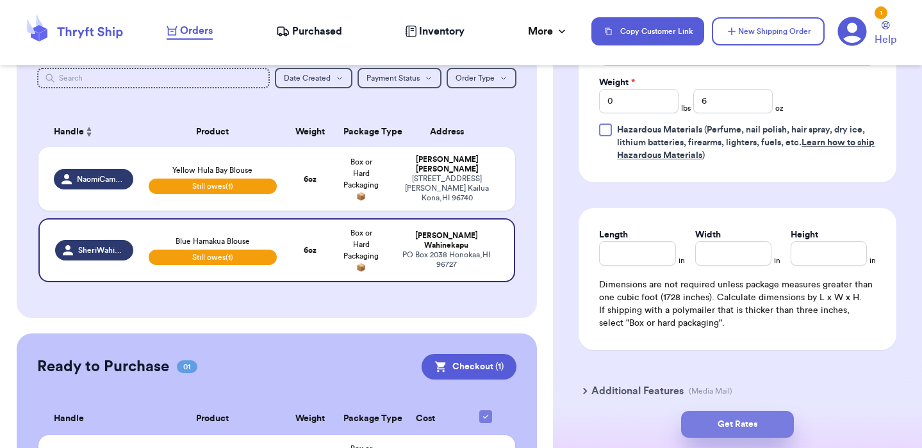
click at [759, 425] on button "Get Rates" at bounding box center [737, 424] width 113 height 27
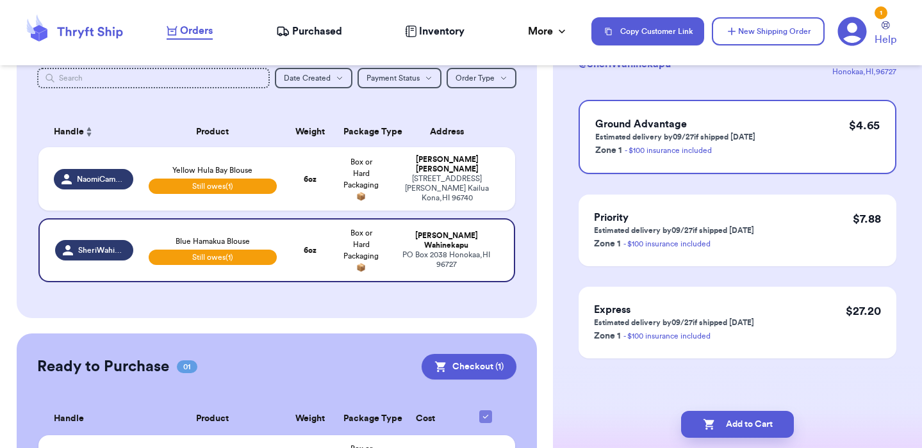
scroll to position [0, 0]
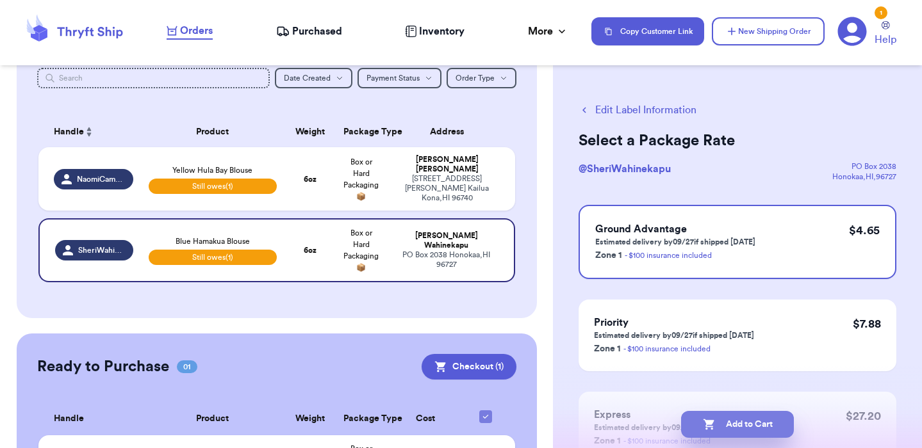
click at [749, 422] on button "Add to Cart" at bounding box center [737, 424] width 113 height 27
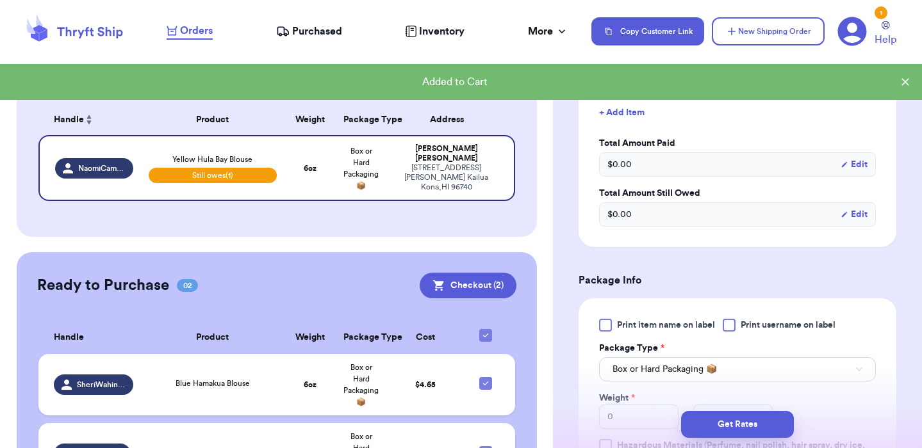
scroll to position [169, 0]
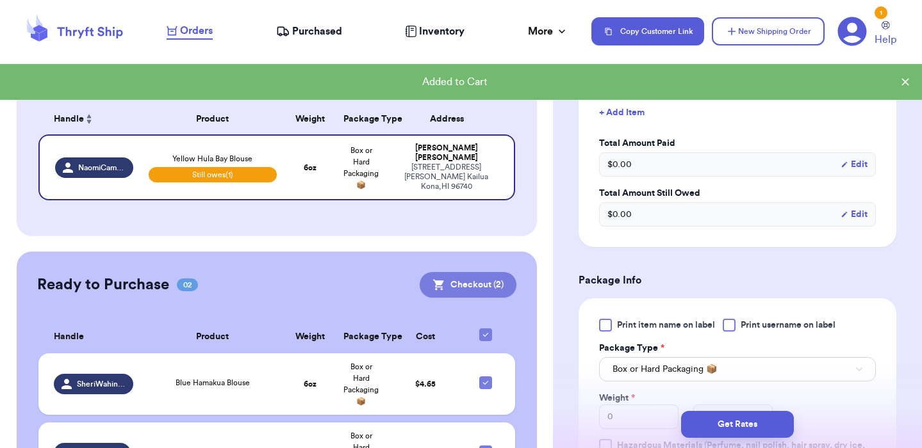
click at [464, 286] on button "Checkout ( 2 )" at bounding box center [468, 285] width 97 height 26
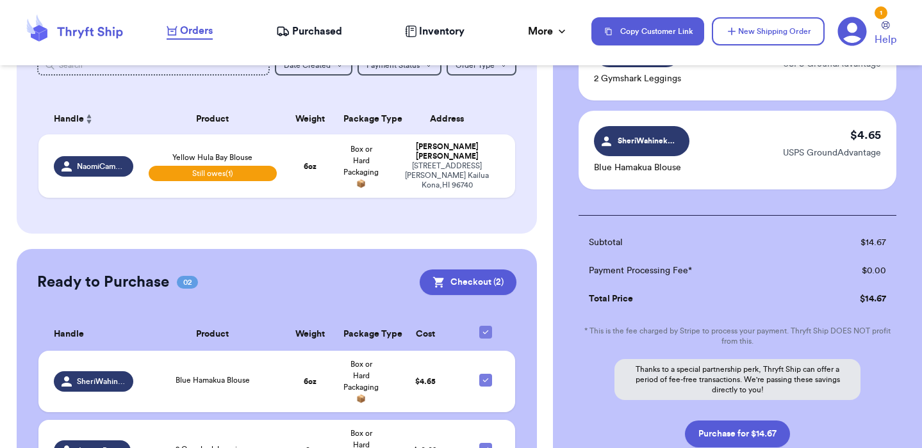
scroll to position [173, 0]
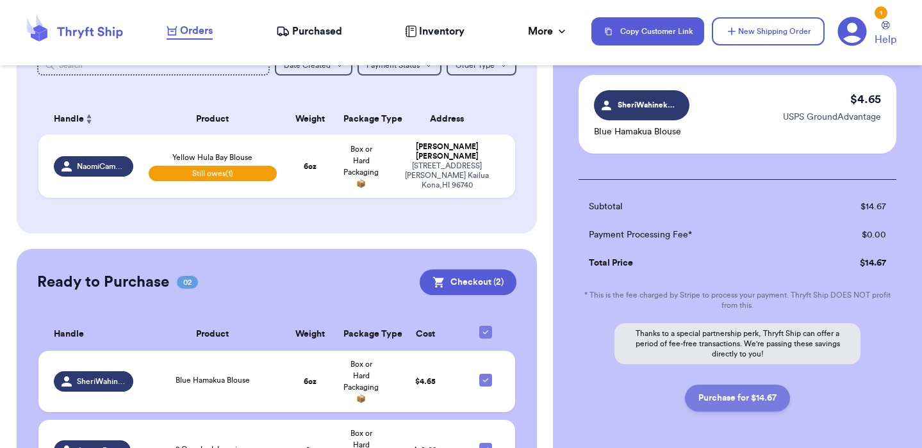
click at [712, 404] on button "Purchase for $14.67" at bounding box center [737, 398] width 105 height 27
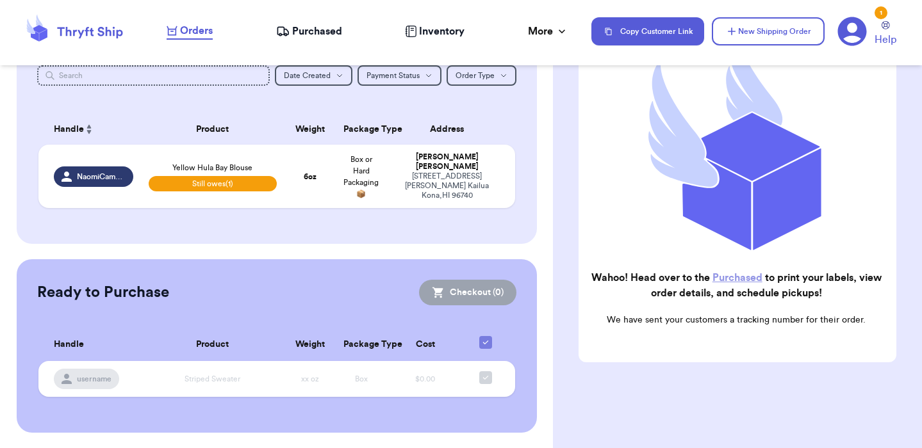
scroll to position [156, 0]
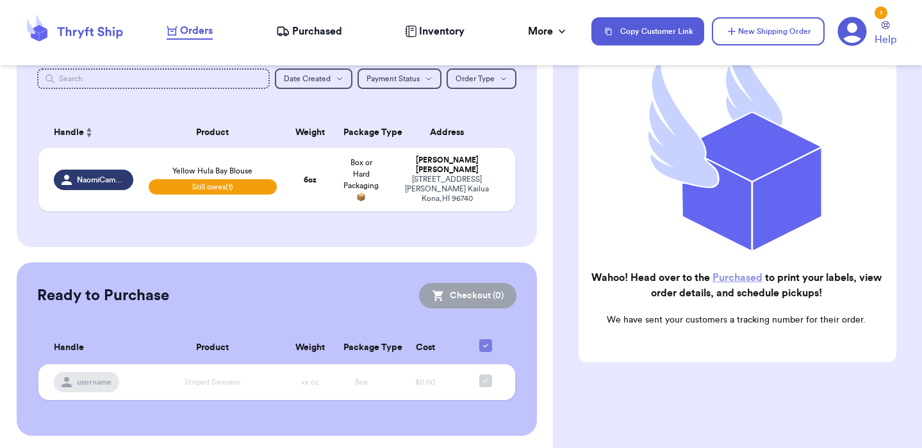
click at [734, 277] on link "Purchased" at bounding box center [737, 278] width 50 height 10
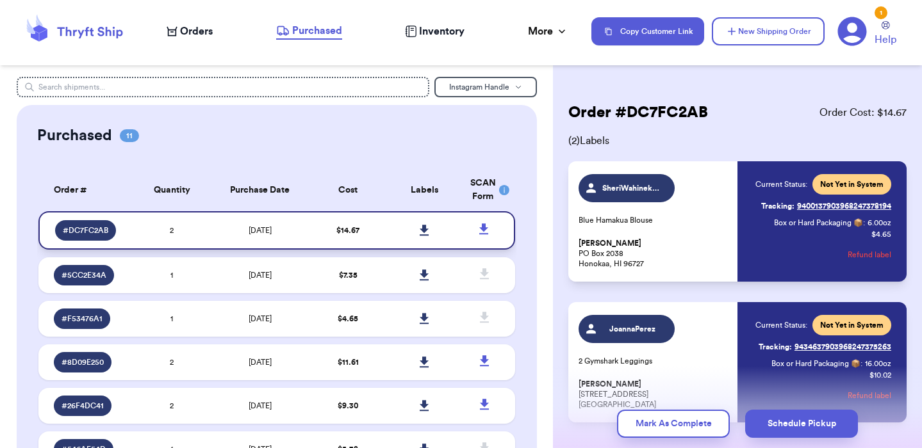
click at [426, 233] on icon at bounding box center [425, 231] width 10 height 12
click at [177, 35] on div "Orders" at bounding box center [190, 31] width 46 height 15
